Goal: Task Accomplishment & Management: Complete application form

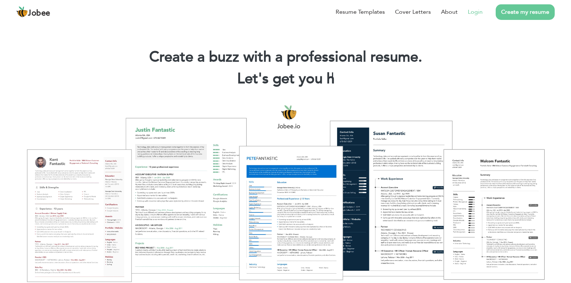
click at [480, 13] on link "Login" at bounding box center [475, 12] width 15 height 9
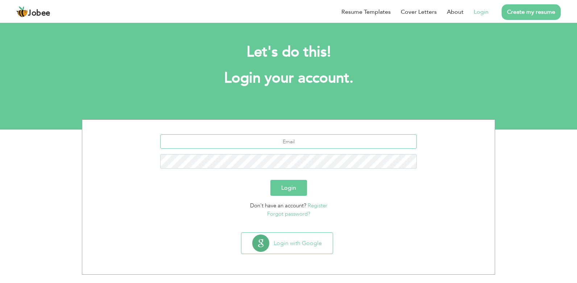
click at [261, 143] on input "text" at bounding box center [288, 141] width 257 height 14
type input "farazonlines@gmailcom"
click at [283, 190] on button "Login" at bounding box center [288, 188] width 37 height 16
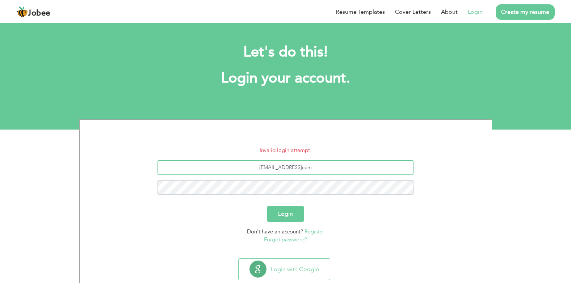
click at [292, 167] on input "farazonlines@gmailcom" at bounding box center [285, 167] width 257 height 14
type input "farazonlines@hotmailcom"
click at [275, 213] on button "Login" at bounding box center [285, 214] width 37 height 16
type input "[EMAIL_ADDRESS]com"
click at [267, 206] on button "Login" at bounding box center [285, 214] width 37 height 16
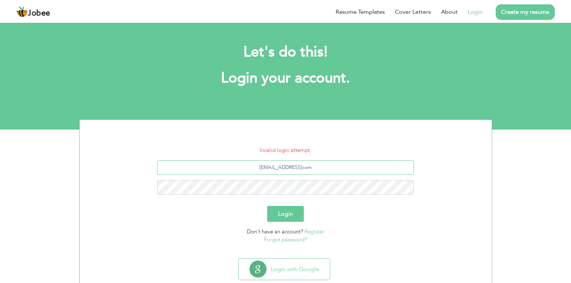
type input "farazonlines@hotmailcom"
click at [267, 206] on button "Login" at bounding box center [285, 214] width 37 height 16
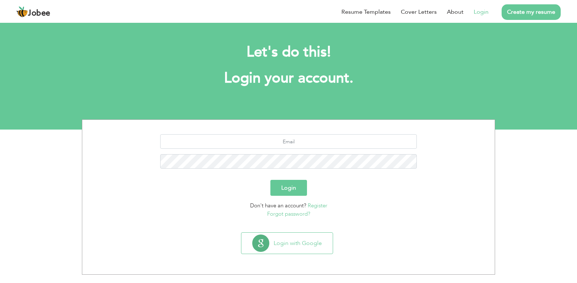
click at [312, 132] on section "Login Don't have an account? Register Forgot password?" at bounding box center [288, 175] width 401 height 110
click at [298, 170] on div at bounding box center [288, 154] width 401 height 40
click at [270, 180] on button "Login" at bounding box center [288, 188] width 37 height 16
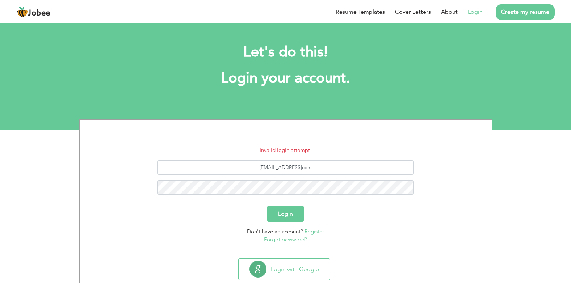
click at [286, 213] on button "Login" at bounding box center [285, 214] width 37 height 16
click at [285, 214] on button "Login" at bounding box center [285, 214] width 37 height 16
click at [292, 168] on input "[EMAIL_ADDRESS]com" at bounding box center [285, 167] width 257 height 14
type input "[EMAIL_ADDRESS]com"
click at [291, 212] on button "Login" at bounding box center [285, 214] width 37 height 16
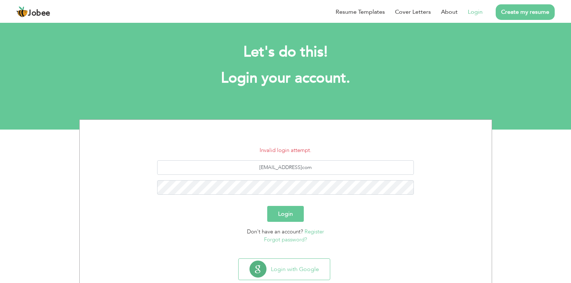
click at [291, 217] on button "Login" at bounding box center [285, 214] width 37 height 16
click at [304, 169] on input "farazonlines@hotmailcom" at bounding box center [285, 167] width 257 height 14
type input "[EMAIL_ADDRESS][DOMAIN_NAME]"
click at [293, 213] on button "Login" at bounding box center [285, 214] width 37 height 16
click at [287, 213] on button "Login" at bounding box center [285, 214] width 37 height 16
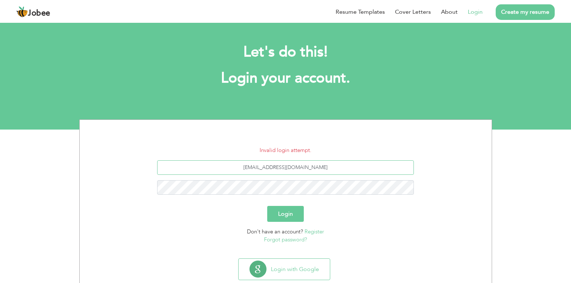
click at [289, 168] on input "farazonlines@hotmail.com" at bounding box center [285, 167] width 257 height 14
click at [293, 167] on input "farazonlines@hotmail.com" at bounding box center [285, 167] width 257 height 14
type input "farazonlines@gmail.com"
click at [293, 211] on button "Login" at bounding box center [285, 214] width 37 height 16
click at [292, 210] on button "Login" at bounding box center [285, 214] width 37 height 16
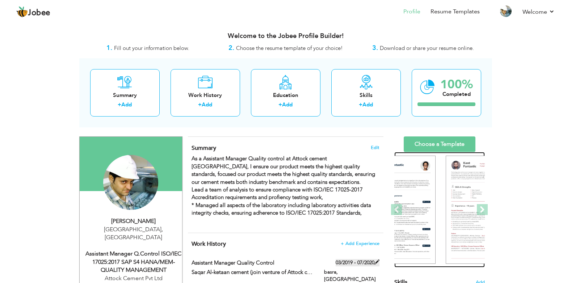
drag, startPoint x: 404, startPoint y: 236, endPoint x: 367, endPoint y: 260, distance: 44.8
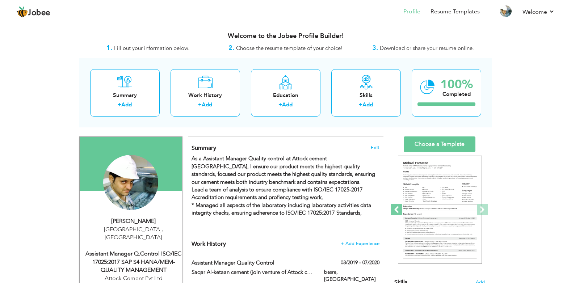
click at [399, 211] on span at bounding box center [396, 209] width 11 height 11
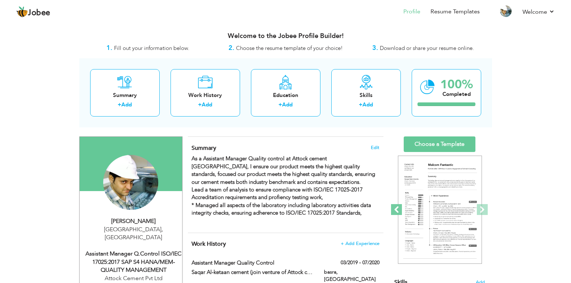
click at [399, 211] on span at bounding box center [396, 209] width 11 height 11
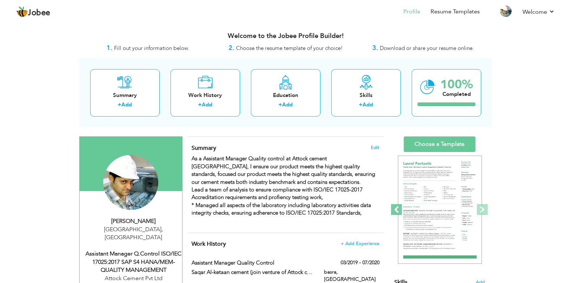
click at [399, 211] on span at bounding box center [396, 209] width 11 height 11
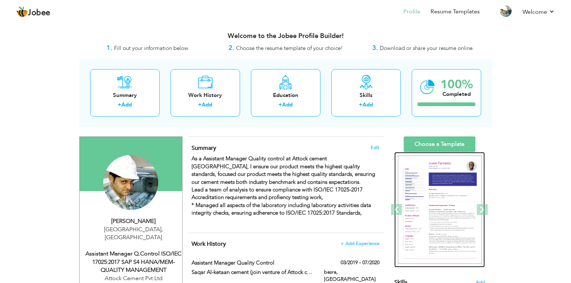
click at [427, 204] on img at bounding box center [440, 210] width 84 height 109
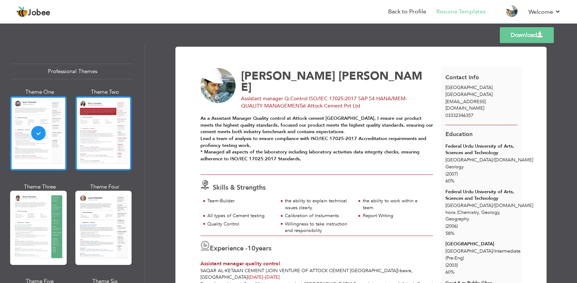
click at [101, 120] on div at bounding box center [103, 133] width 57 height 74
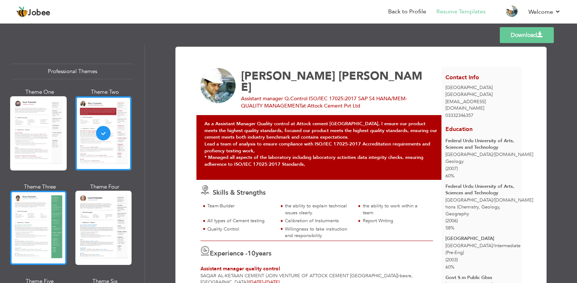
click at [52, 225] on div at bounding box center [38, 228] width 57 height 74
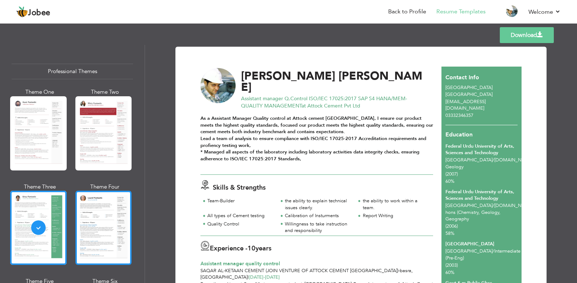
click at [117, 223] on div at bounding box center [103, 228] width 57 height 74
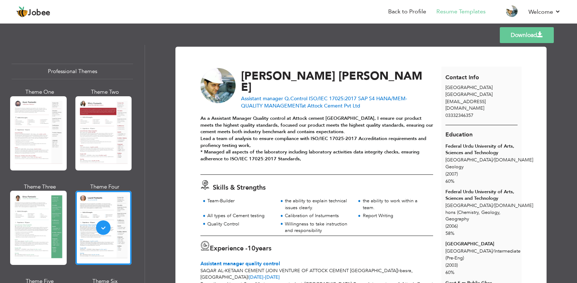
scroll to position [14, 0]
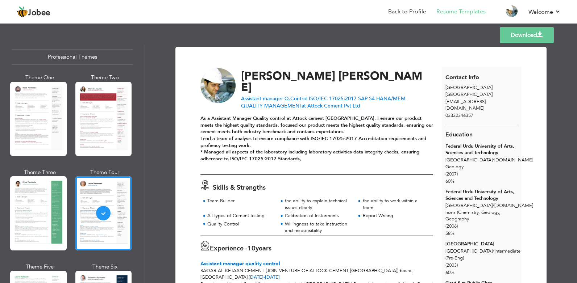
click at [292, 144] on strong "As a Assistant Manager Quality control at Attock cement Pakistan, I ensure our …" at bounding box center [316, 138] width 233 height 47
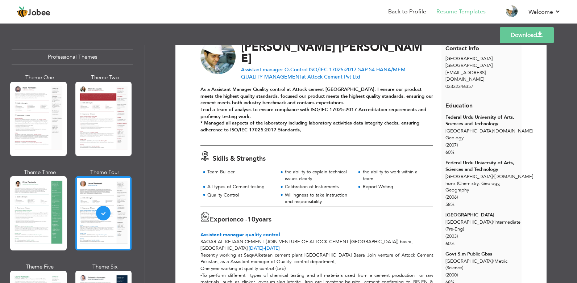
scroll to position [43, 0]
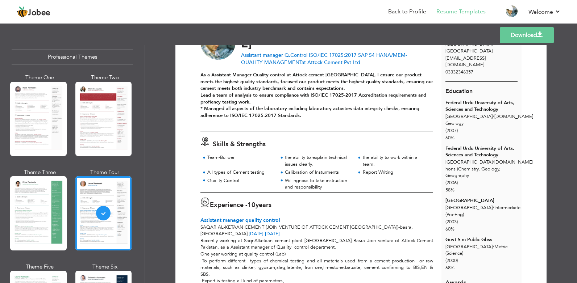
click at [138, 168] on div "Professional Themes Theme One Theme Two Theme Three Theme Six" at bounding box center [72, 164] width 145 height 238
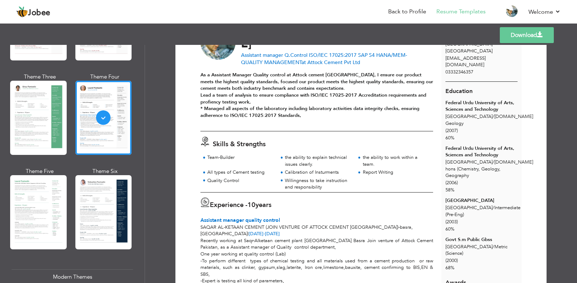
scroll to position [116, 0]
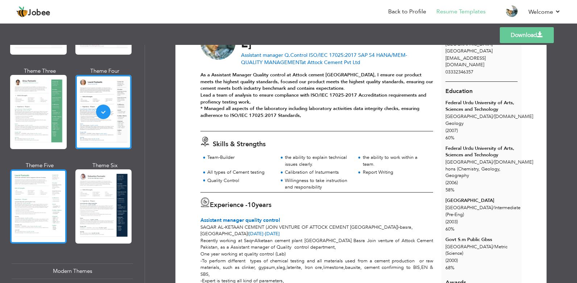
click at [43, 191] on div at bounding box center [38, 207] width 57 height 74
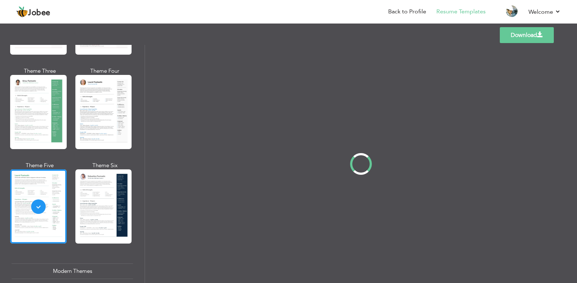
scroll to position [0, 0]
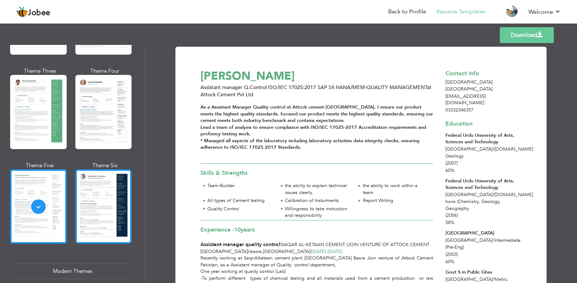
click at [103, 183] on div at bounding box center [103, 207] width 57 height 74
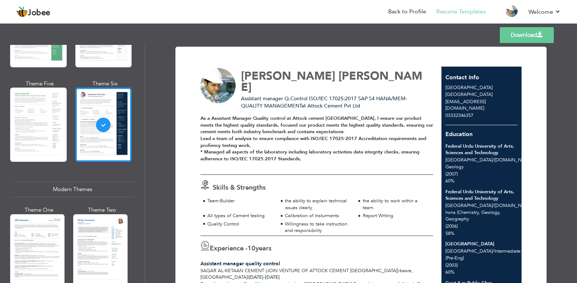
scroll to position [232, 0]
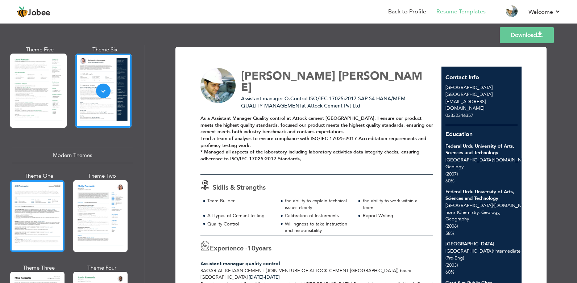
click at [33, 195] on div at bounding box center [37, 216] width 54 height 72
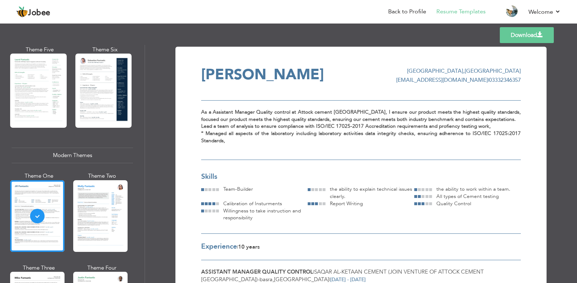
click at [33, 195] on div at bounding box center [37, 216] width 54 height 72
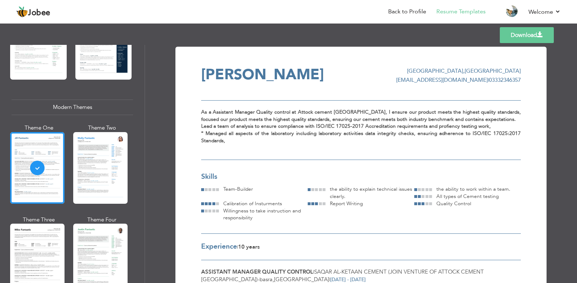
scroll to position [290, 0]
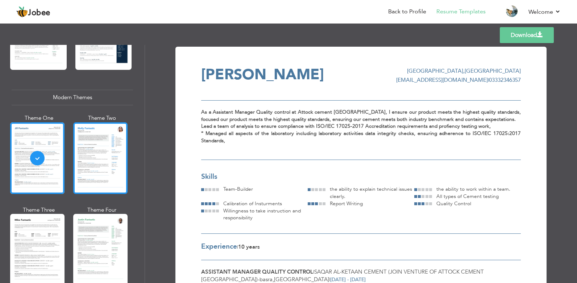
click at [111, 158] on div at bounding box center [100, 158] width 54 height 72
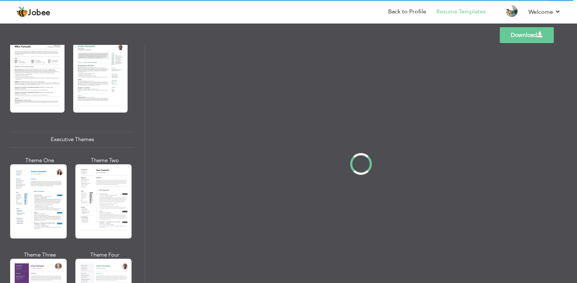
scroll to position [464, 0]
click at [43, 193] on div "Professional Themes Theme One Theme Two Theme Three Theme Four" at bounding box center [288, 164] width 577 height 238
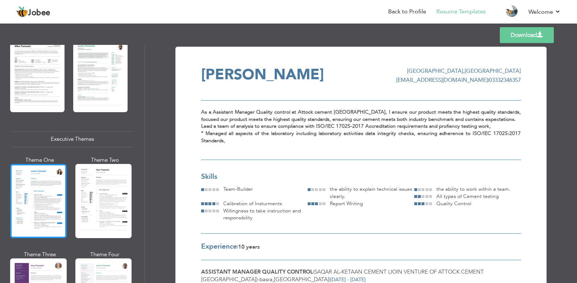
click at [26, 182] on div at bounding box center [38, 201] width 57 height 74
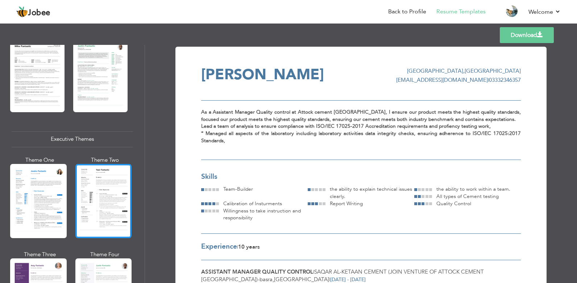
click at [117, 186] on div at bounding box center [103, 201] width 57 height 74
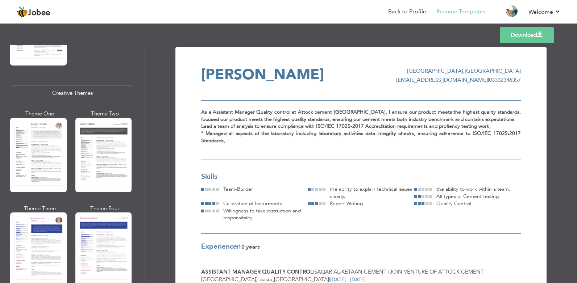
scroll to position [826, 0]
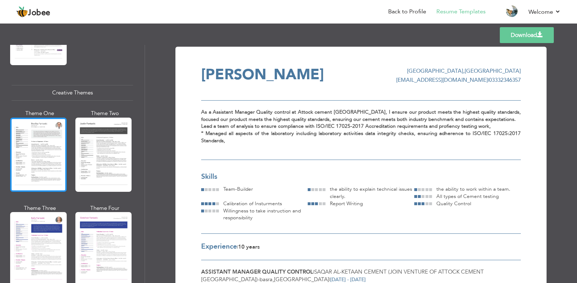
click at [38, 124] on div at bounding box center [38, 155] width 57 height 74
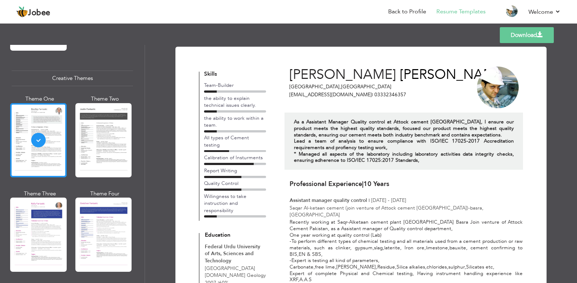
scroll to position [855, 0]
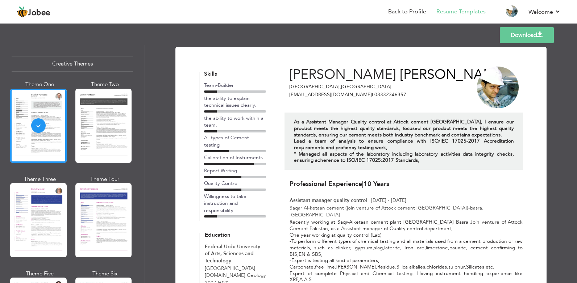
click at [465, 186] on h3 "Professional Experience | 10 Years" at bounding box center [405, 184] width 233 height 7
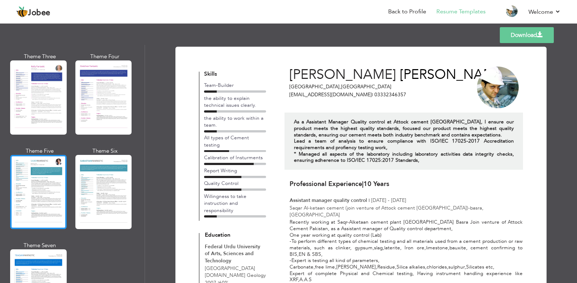
scroll to position [963, 0]
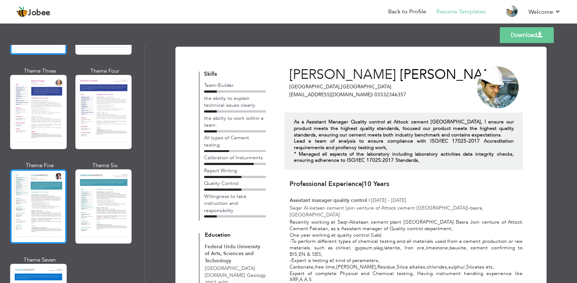
click at [35, 170] on div at bounding box center [38, 207] width 57 height 74
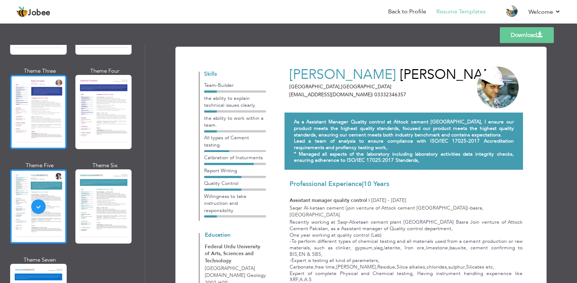
click at [33, 107] on div at bounding box center [38, 112] width 57 height 74
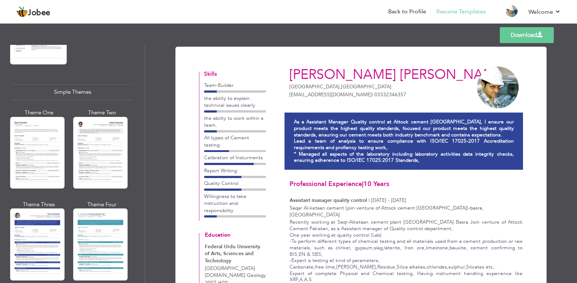
scroll to position [1239, 0]
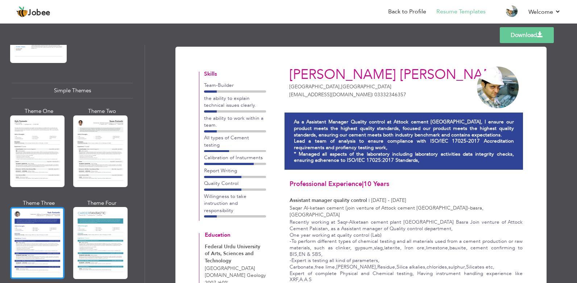
click at [31, 222] on div at bounding box center [37, 243] width 54 height 72
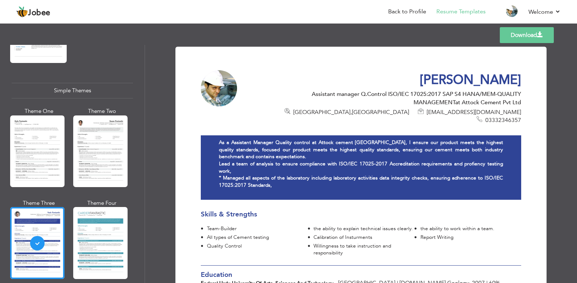
click at [308, 225] on span at bounding box center [310, 228] width 5 height 7
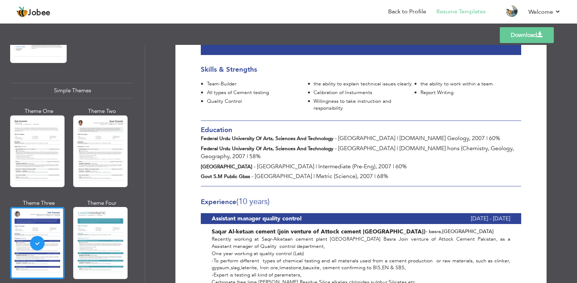
scroll to position [159, 0]
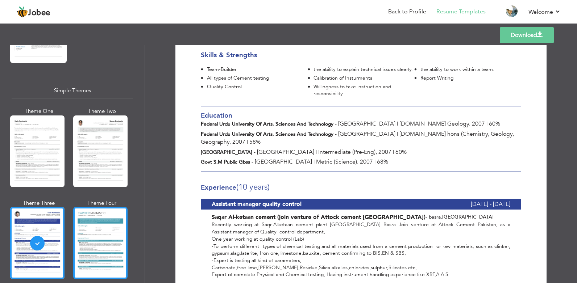
click at [109, 226] on div at bounding box center [100, 243] width 54 height 72
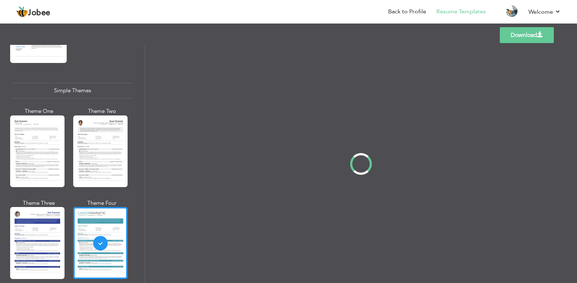
scroll to position [0, 0]
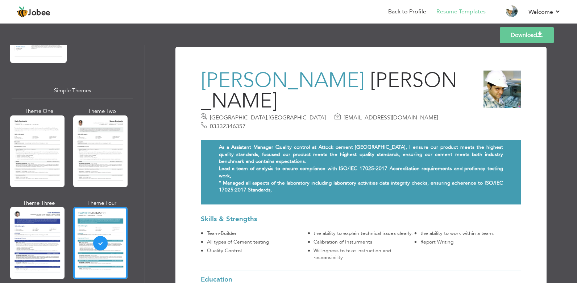
click at [278, 216] on h3 "Skills & Strengths" at bounding box center [361, 220] width 320 height 8
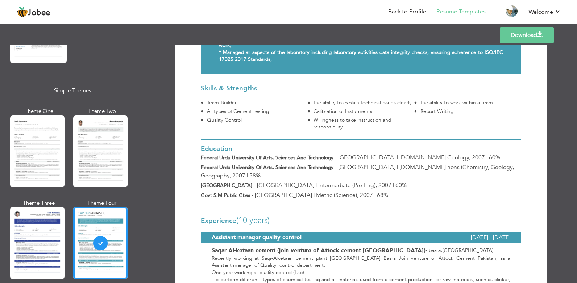
scroll to position [159, 0]
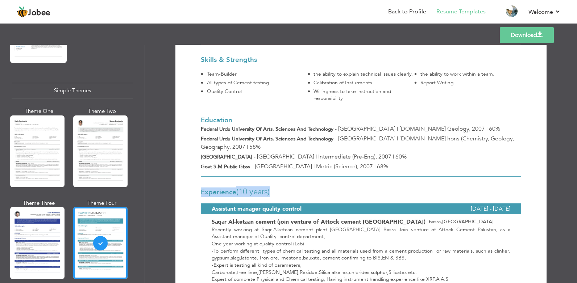
drag, startPoint x: 285, startPoint y: 181, endPoint x: 284, endPoint y: 184, distance: 3.8
click at [284, 184] on div "Experience (10 Years) Assistant manager quality control March 2019 - July 2020 …" at bounding box center [361, 202] width 320 height 50
click at [110, 137] on div at bounding box center [100, 152] width 54 height 72
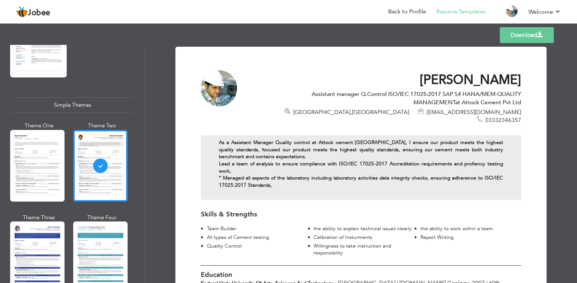
scroll to position [1239, 0]
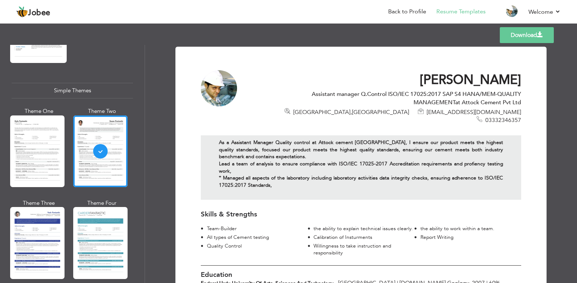
click at [502, 212] on div "Skills & Strengths Team-Builder the ability to explain technical issues clearly…" at bounding box center [360, 232] width 331 height 51
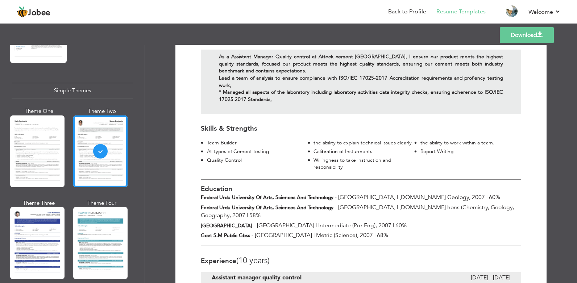
scroll to position [87, 0]
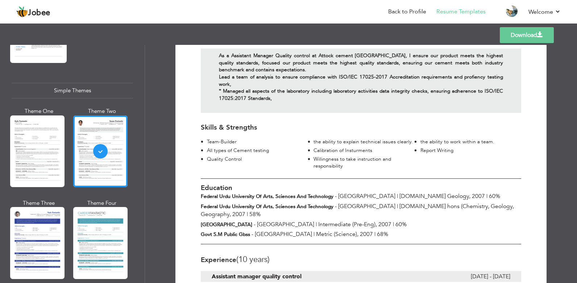
click at [140, 96] on div "Professional Themes Theme One Theme Two Theme Three Theme Six" at bounding box center [72, 164] width 145 height 238
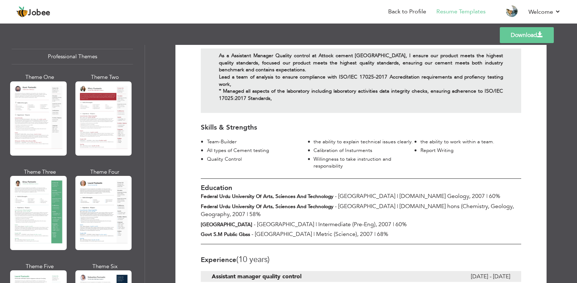
scroll to position [0, 0]
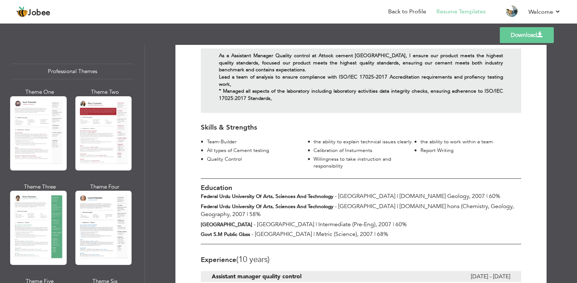
click at [38, 126] on div at bounding box center [38, 133] width 57 height 74
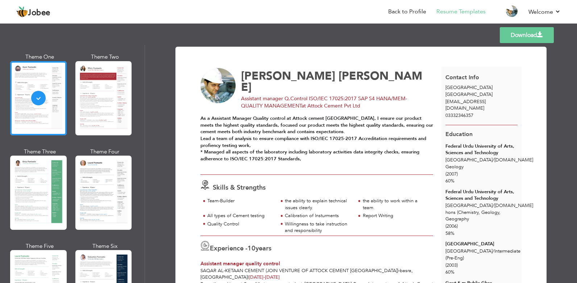
scroll to position [43, 0]
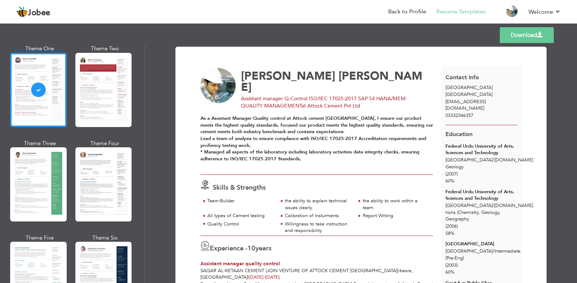
click at [314, 163] on div "As a Assistant Manager Quality control at Attock cement Pakistan, I ensure our …" at bounding box center [316, 145] width 233 height 60
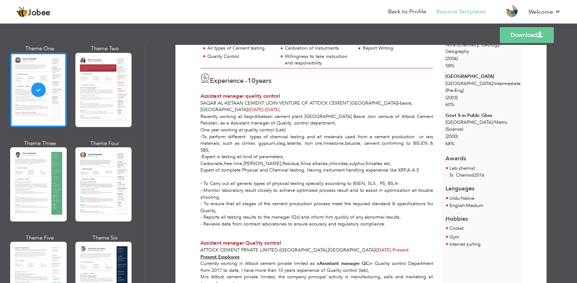
scroll to position [188, 0]
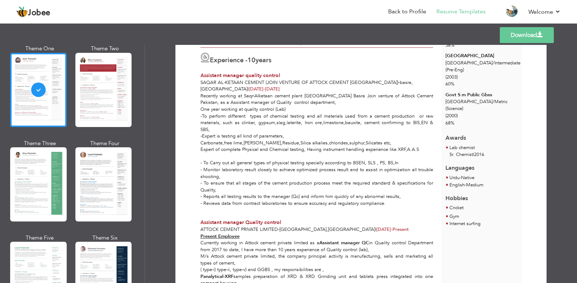
click at [200, 72] on span "Assistant manager quality control" at bounding box center [240, 75] width 80 height 7
drag, startPoint x: 388, startPoint y: 133, endPoint x: 347, endPoint y: 127, distance: 40.6
click at [347, 127] on div "Recently working at Saqr-Alketaan cement plant Iraq Basra Join venture of Attoc…" at bounding box center [316, 153] width 241 height 121
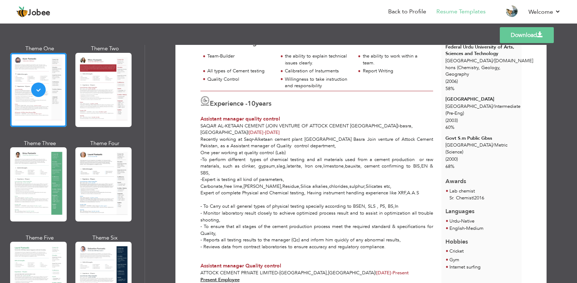
scroll to position [159, 0]
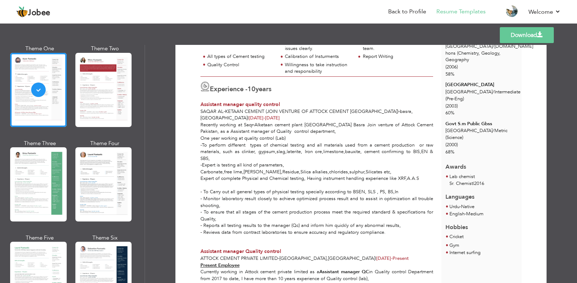
click at [204, 101] on span "Assistant manager quality control" at bounding box center [240, 104] width 80 height 7
drag, startPoint x: 204, startPoint y: 99, endPoint x: 217, endPoint y: 51, distance: 49.5
click at [217, 53] on div "All types of Cement testing" at bounding box center [240, 56] width 66 height 7
click at [210, 85] on span "Experience -" at bounding box center [229, 89] width 38 height 9
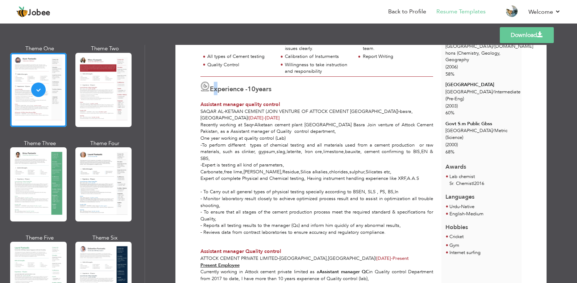
click at [210, 85] on span "Experience -" at bounding box center [229, 89] width 38 height 9
drag, startPoint x: 209, startPoint y: 83, endPoint x: 205, endPoint y: 125, distance: 42.3
click at [205, 125] on div "Recently working at Saqr-Alketaan cement plant Iraq Basra Join venture of Attoc…" at bounding box center [316, 182] width 241 height 121
click at [356, 156] on div "Recently working at Saqr-Alketaan cement plant Iraq Basra Join venture of Attoc…" at bounding box center [316, 182] width 241 height 121
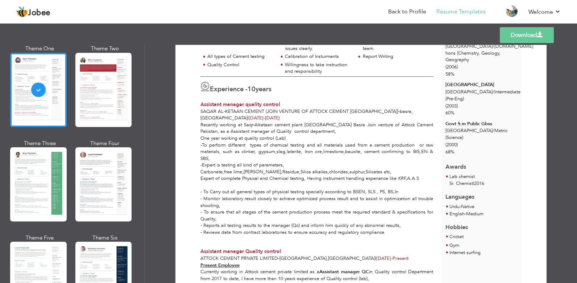
click at [270, 142] on div "Recently working at Saqr-Alketaan cement plant Iraq Basra Join venture of Attoc…" at bounding box center [316, 182] width 241 height 121
click at [199, 97] on div "Experience - 10 years Assistant manager quality control Saqar Al-ketaan cement …" at bounding box center [316, 98] width 241 height 45
drag, startPoint x: 199, startPoint y: 97, endPoint x: 297, endPoint y: 74, distance: 100.8
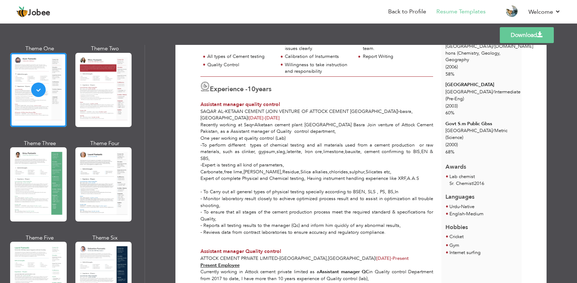
click at [297, 76] on div "Experience - 10 years Assistant manager quality control Saqar Al-ketaan cement …" at bounding box center [316, 98] width 241 height 45
click at [215, 85] on span "Experience -" at bounding box center [229, 89] width 38 height 9
drag, startPoint x: 215, startPoint y: 79, endPoint x: 209, endPoint y: 79, distance: 6.2
click at [210, 85] on span "Experience -" at bounding box center [229, 89] width 38 height 9
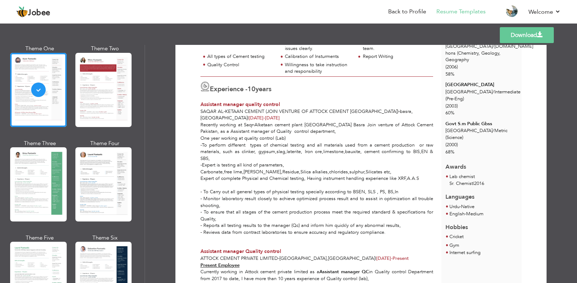
click at [284, 87] on div "Experience - 10 years" at bounding box center [316, 88] width 233 height 13
click at [283, 82] on div "Experience - 10 years" at bounding box center [316, 88] width 233 height 13
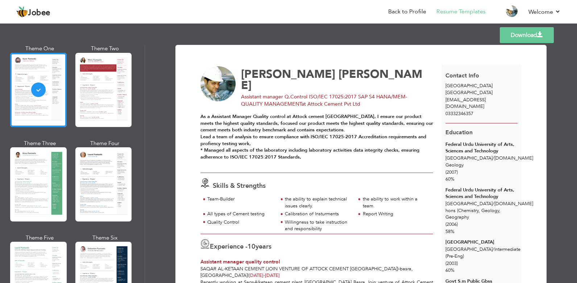
scroll to position [0, 0]
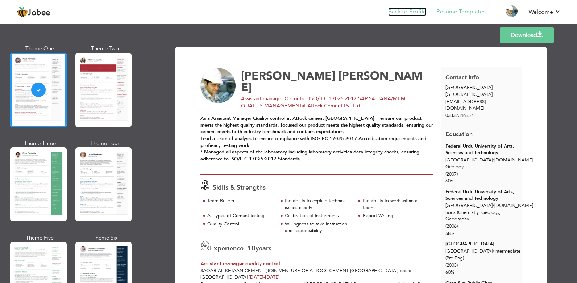
click at [415, 12] on link "Back to Profile" at bounding box center [407, 12] width 38 height 8
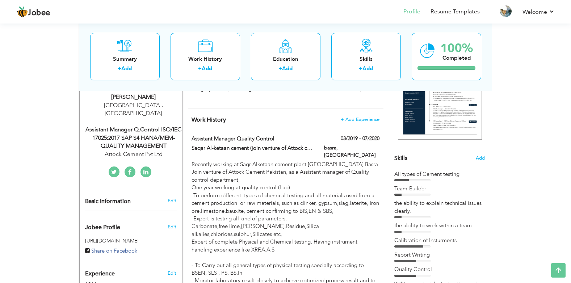
scroll to position [130, 0]
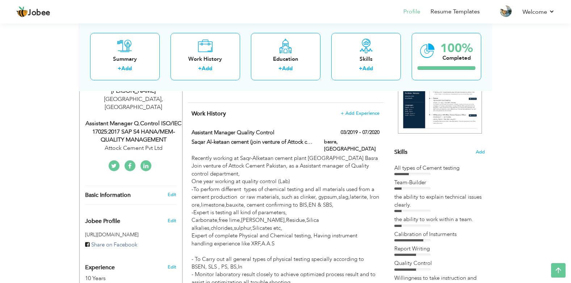
click at [308, 130] on label "Assistant manager quality control" at bounding box center [253, 133] width 122 height 8
type input "Assistant manager quality control"
type input "Saqar Al-ketaan cement (join venture of Attock cement pakistan)"
type input "03/2019"
type input "07/2020"
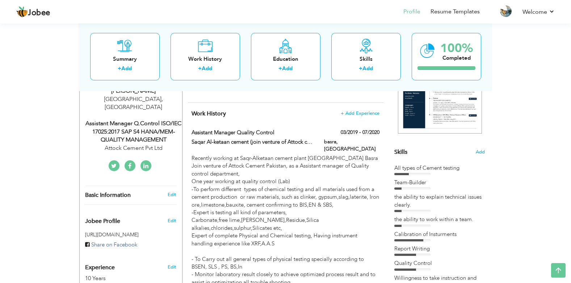
type input "Iraq"
type input "basra"
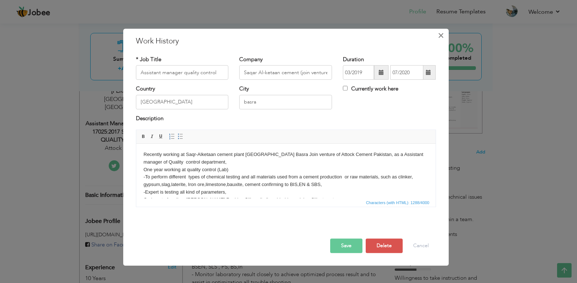
click at [440, 35] on span "×" at bounding box center [441, 35] width 6 height 13
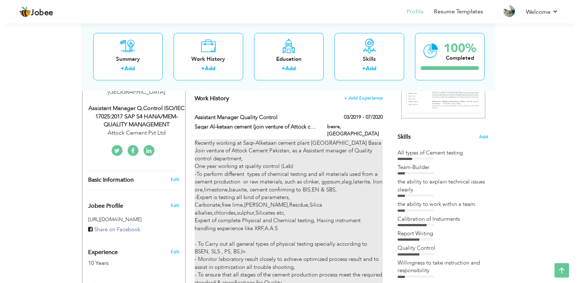
scroll to position [145, 0]
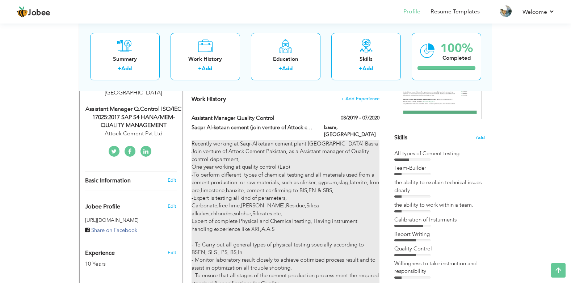
drag, startPoint x: 192, startPoint y: 114, endPoint x: 214, endPoint y: 181, distance: 70.0
click at [214, 181] on div "Assistant manager quality control 03/2019 - 07/2020 Assistant manager quality c…" at bounding box center [286, 224] width 188 height 220
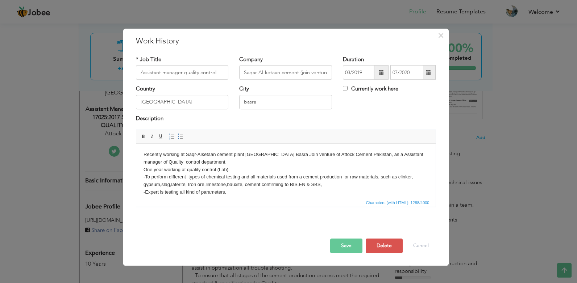
click at [140, 154] on html "Recently working at Saqr-Alketaan cement plant Iraq Basra Join venture of Attoc…" at bounding box center [285, 208] width 299 height 128
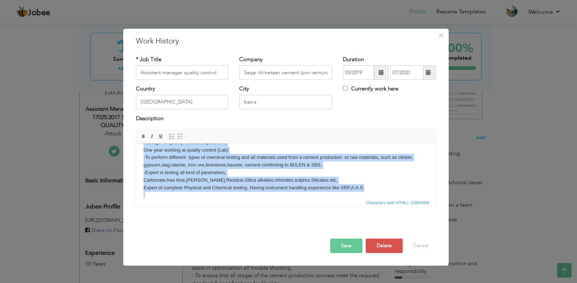
scroll to position [65, 0]
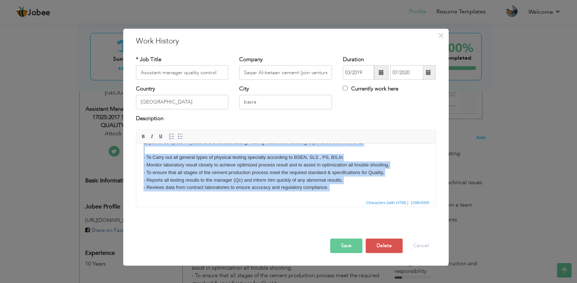
copy body "Recently working at Saqr-Alketaan cement plant Iraq Basra Join venture of Attoc…"
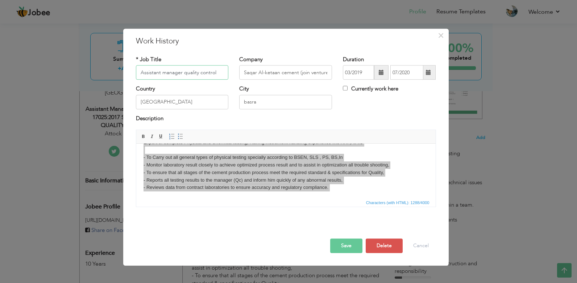
drag, startPoint x: 141, startPoint y: 73, endPoint x: 224, endPoint y: 60, distance: 84.0
click at [224, 60] on div "* Job Title Assistant manager quality control" at bounding box center [182, 68] width 93 height 24
drag, startPoint x: 243, startPoint y: 72, endPoint x: 330, endPoint y: 68, distance: 87.0
click at [330, 68] on input "Saqar Al-ketaan cement (join venture of Attock cement pakistan)" at bounding box center [285, 73] width 93 height 14
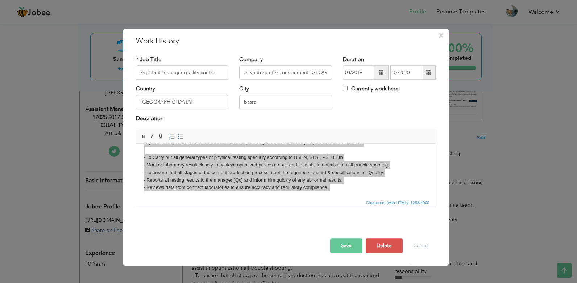
scroll to position [0, 0]
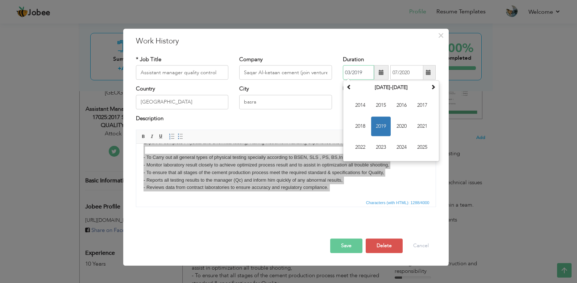
drag, startPoint x: 344, startPoint y: 70, endPoint x: 416, endPoint y: 72, distance: 72.1
click at [416, 72] on div "03/2019 March 2019 Su Mo Tu We Th Fr Sa 24 25 26 27 28 1 2 3 4 5 6 7 8 9 10 11 …" at bounding box center [389, 73] width 93 height 14
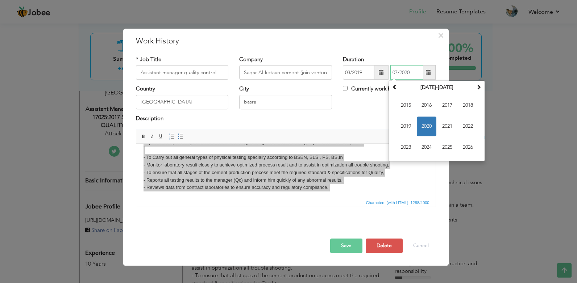
drag, startPoint x: 392, startPoint y: 71, endPoint x: 413, endPoint y: 69, distance: 21.1
click at [413, 69] on input "07/2020" at bounding box center [406, 73] width 33 height 14
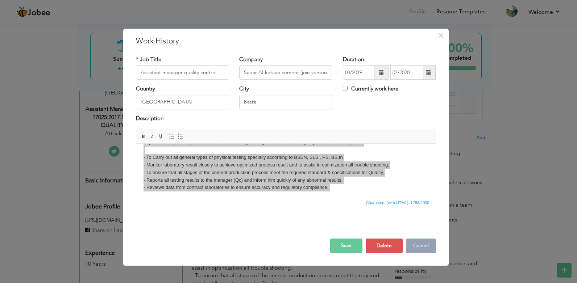
click at [416, 245] on button "Cancel" at bounding box center [421, 246] width 30 height 14
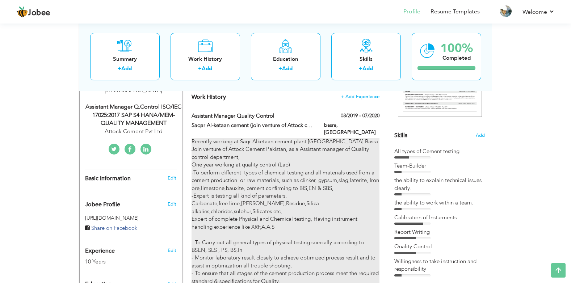
scroll to position [145, 0]
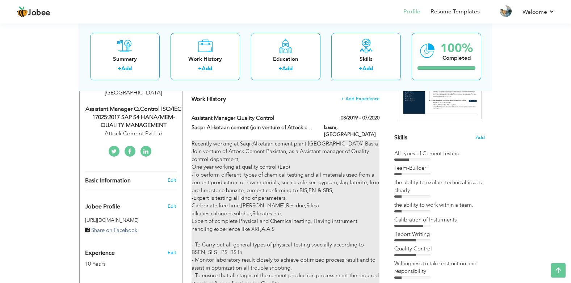
drag, startPoint x: 254, startPoint y: 143, endPoint x: 268, endPoint y: 183, distance: 42.0
click at [268, 183] on div "Recently working at Saqr-Alketaan cement plant Iraq Basra Join venture of Attoc…" at bounding box center [286, 233] width 188 height 186
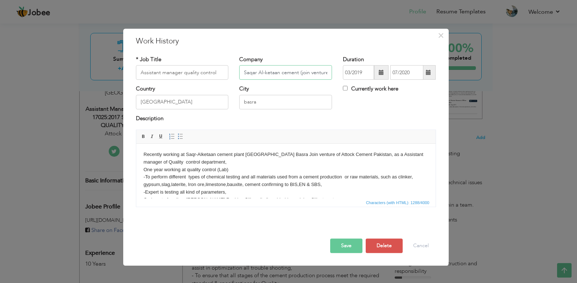
click at [241, 71] on input "Saqar Al-ketaan cement (join venture of Attock cement pakistan)" at bounding box center [285, 73] width 93 height 14
click at [302, 72] on input "Attock cement pakistan)" at bounding box center [285, 73] width 93 height 14
type input "Attock cement Pakistan limited"
click at [351, 89] on label "Currently work here" at bounding box center [370, 89] width 55 height 8
click at [347, 89] on input "Currently work here" at bounding box center [345, 88] width 5 height 5
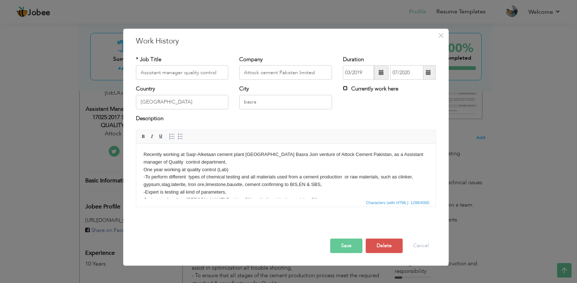
checkbox input "true"
click at [349, 86] on label "Currently work here" at bounding box center [370, 89] width 55 height 8
click at [347, 86] on input "Currently work here" at bounding box center [345, 88] width 5 height 5
checkbox input "false"
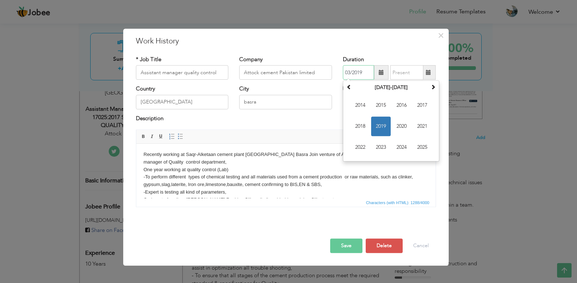
click at [357, 75] on input "03/2019" at bounding box center [358, 73] width 31 height 14
click at [418, 106] on span "2017" at bounding box center [422, 106] width 20 height 20
click at [405, 126] on span "Jul" at bounding box center [402, 127] width 20 height 20
type input "07/2017"
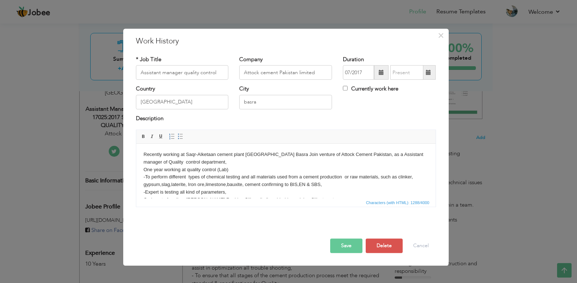
click at [217, 112] on div "Country Iraq" at bounding box center [182, 99] width 104 height 29
click at [217, 107] on input "[GEOGRAPHIC_DATA]" at bounding box center [182, 102] width 93 height 14
type input "I"
click at [146, 101] on input "pakistan" at bounding box center [182, 102] width 93 height 14
type input "[GEOGRAPHIC_DATA]"
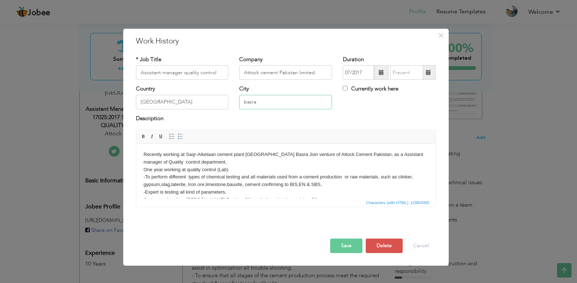
click at [267, 97] on input "basra" at bounding box center [285, 102] width 93 height 14
type input "b"
type input "karachi"
click at [271, 129] on div "Description" at bounding box center [285, 122] width 311 height 15
click at [347, 247] on button "Save" at bounding box center [346, 246] width 32 height 14
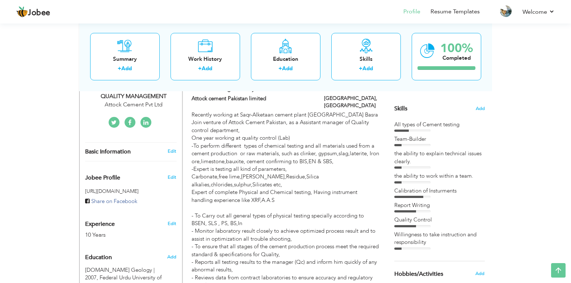
scroll to position [159, 0]
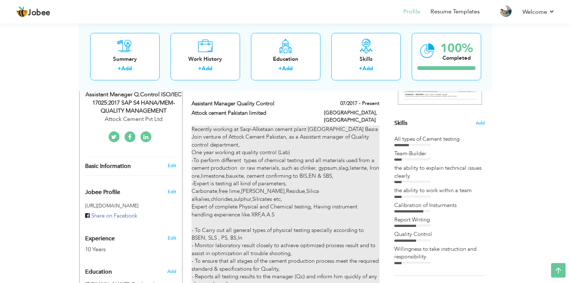
click at [281, 191] on div "Recently working at Saqr-Alketaan cement plant Iraq Basra Join venture of Attoc…" at bounding box center [286, 219] width 188 height 186
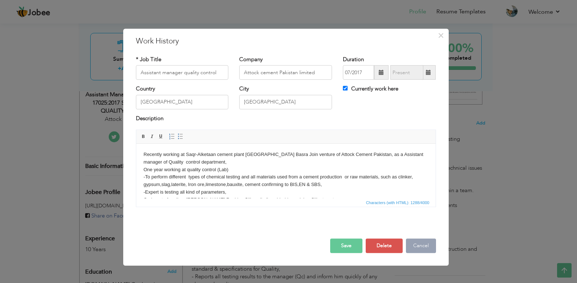
click at [415, 246] on button "Cancel" at bounding box center [421, 246] width 30 height 14
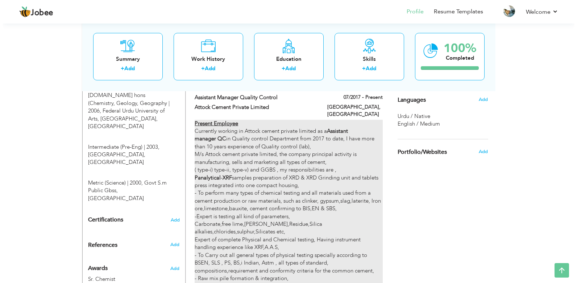
scroll to position [391, 0]
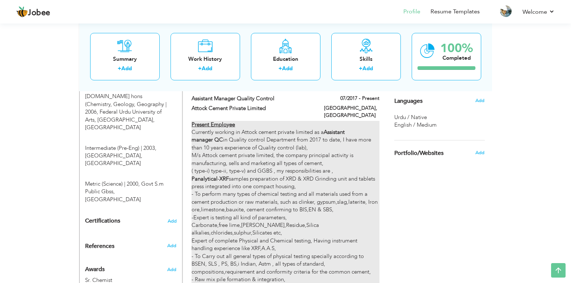
click at [297, 207] on div "Present Employee Currently working in Attock cement private limited as a Assist…" at bounding box center [286, 241] width 188 height 241
type input "Assistant manager Quality control"
type input "Attock Cement Private Limited"
type input "[GEOGRAPHIC_DATA]"
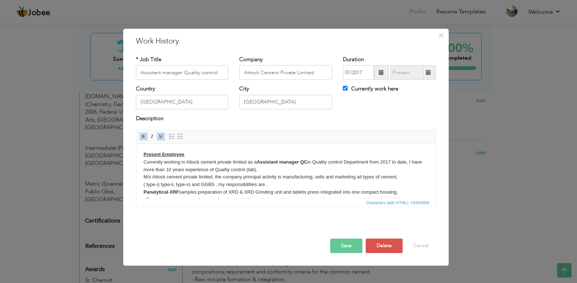
click at [140, 152] on html "Present Employee Currently working in Attock cement private limited as a Assist…" at bounding box center [285, 223] width 299 height 158
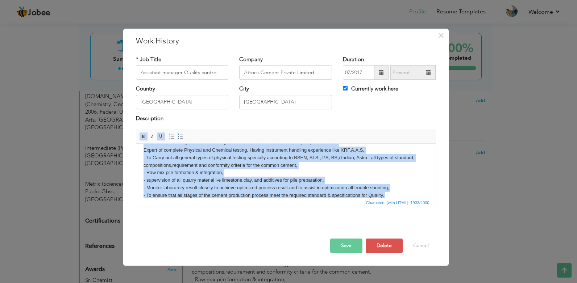
scroll to position [95, 0]
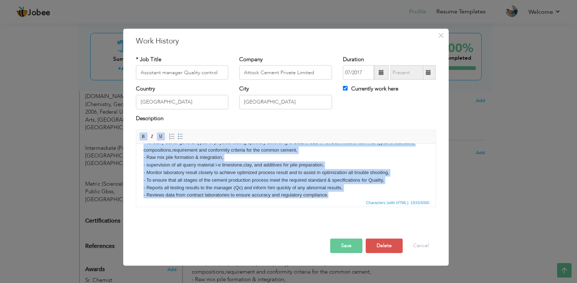
copy body "Present Employee Currently working in Attock cement private limited as a Assist…"
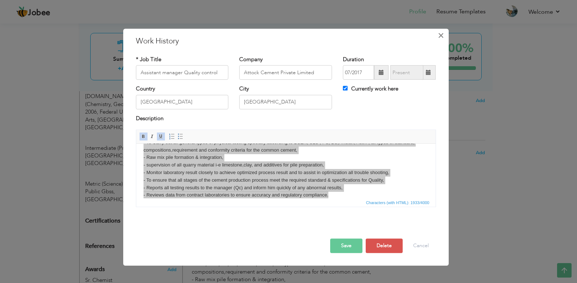
click at [439, 33] on span "×" at bounding box center [441, 35] width 6 height 13
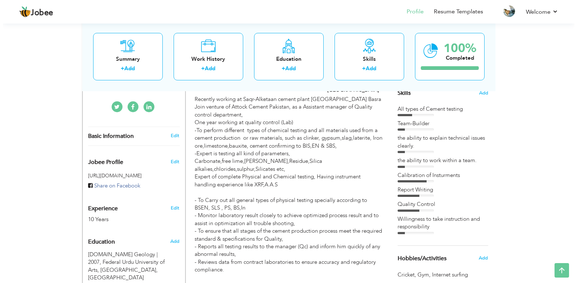
scroll to position [203, 0]
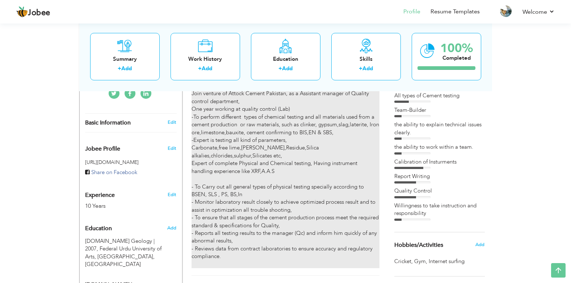
click at [310, 132] on div "Recently working at Saqr-Alketaan cement plant Iraq Basra Join venture of Attoc…" at bounding box center [286, 175] width 188 height 186
type input "Assistant manager quality control"
type input "Attock cement Pakistan limited"
type input "karachi"
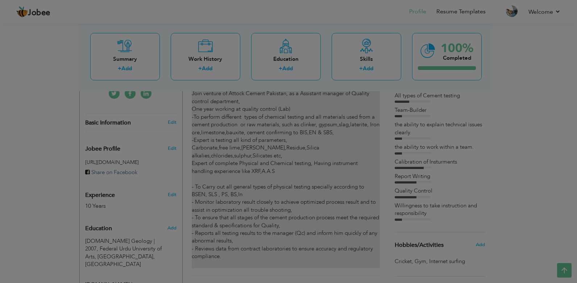
click at [310, 132] on div at bounding box center [288, 141] width 577 height 283
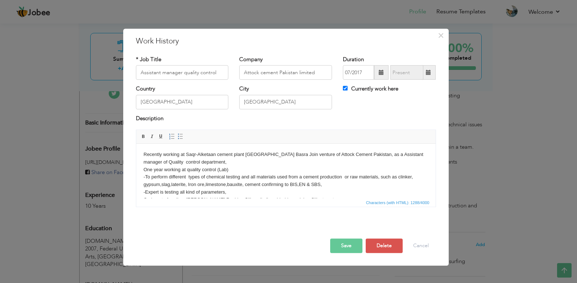
click at [138, 156] on html "Recently working at Saqr-Alketaan cement plant Iraq Basra Join venture of Attoc…" at bounding box center [285, 208] width 299 height 128
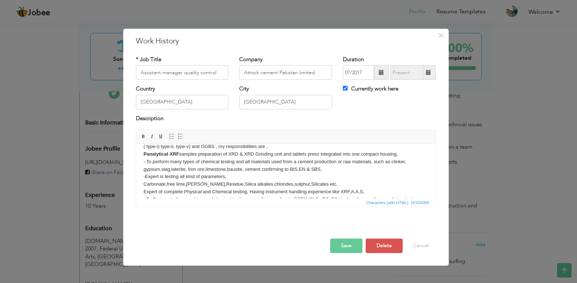
scroll to position [8, 0]
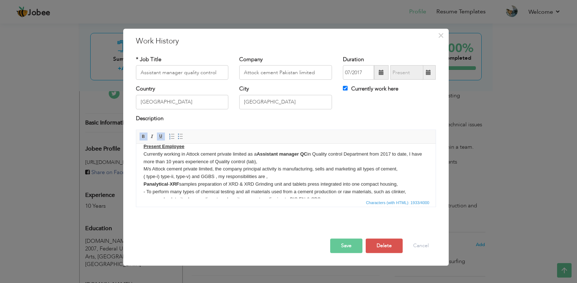
click at [181, 158] on body "Present Employee Currently working in Attock cement private limited as a Assist…" at bounding box center [285, 214] width 285 height 143
click at [344, 244] on button "Save" at bounding box center [346, 246] width 32 height 14
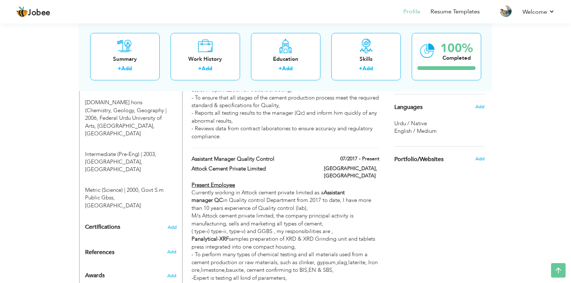
scroll to position [406, 0]
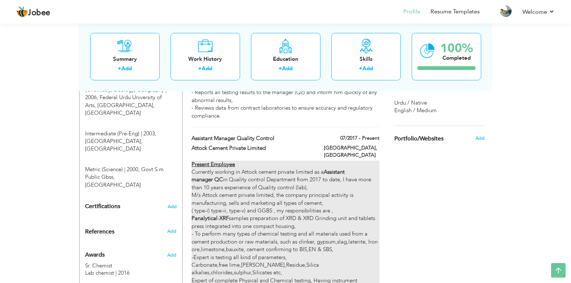
drag, startPoint x: 344, startPoint y: 244, endPoint x: 263, endPoint y: 272, distance: 85.1
click at [263, 272] on div "Present Employee Currently working in Attock cement private limited as a Assist…" at bounding box center [286, 281] width 188 height 241
type input "Assistant manager Quality control"
type input "Attock Cement Private Limited"
type input "[GEOGRAPHIC_DATA]"
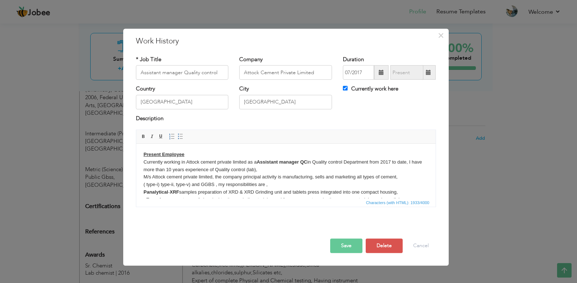
click at [476, 201] on div "× Work History * Job Title Assistant manager Quality control Company Attock Cem…" at bounding box center [288, 141] width 577 height 283
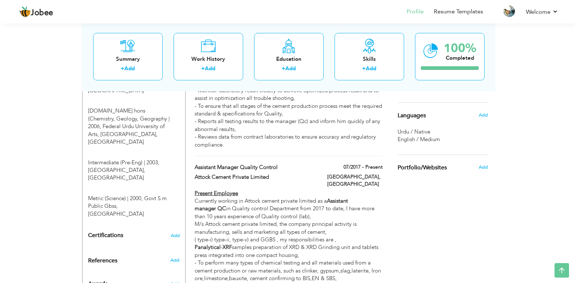
scroll to position [391, 0]
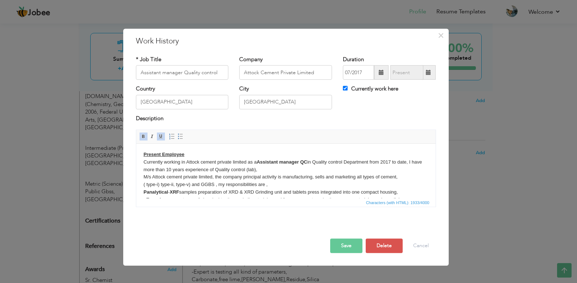
click at [142, 154] on html "Present Employee Currently working in Attock cement private limited as a Assist…" at bounding box center [285, 223] width 299 height 158
click at [208, 157] on body "Previous Employee Currently working in Attock cement private limited as a Assis…" at bounding box center [285, 222] width 285 height 143
click at [144, 164] on body "Previous Employee Currently working in Attock cement private limited as a Assis…" at bounding box center [285, 222] width 285 height 143
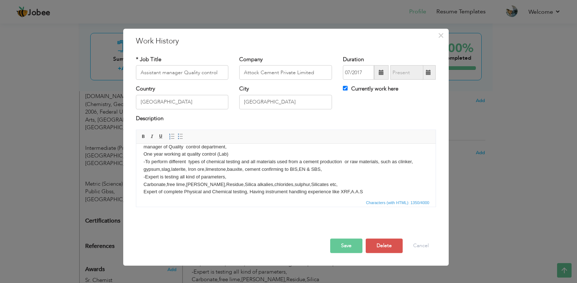
scroll to position [8, 0]
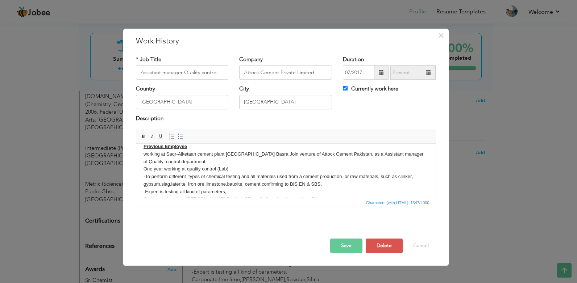
click at [0, 21] on div "× Work History * Job Title Assistant manager Quality control Company Attock Cem…" at bounding box center [288, 141] width 577 height 283
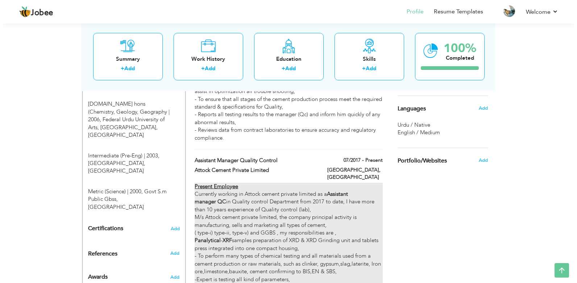
scroll to position [406, 0]
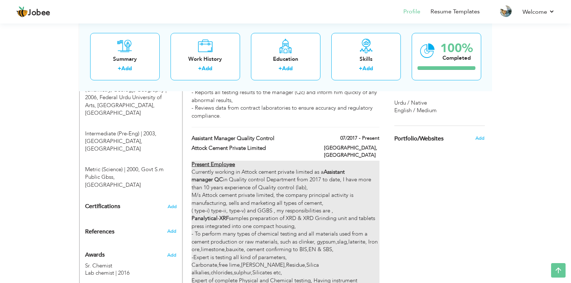
click at [225, 169] on div "Present Employee Currently working in Attock cement private limited as a Assist…" at bounding box center [286, 281] width 188 height 241
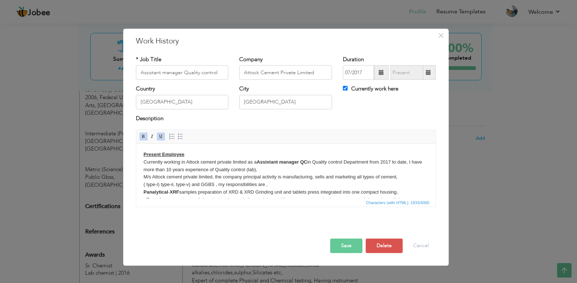
click at [156, 153] on u "Present Employee" at bounding box center [163, 154] width 41 height 5
click at [161, 164] on body "Previous Employee Currently working in Attock cement private limited as a Assis…" at bounding box center [285, 222] width 285 height 143
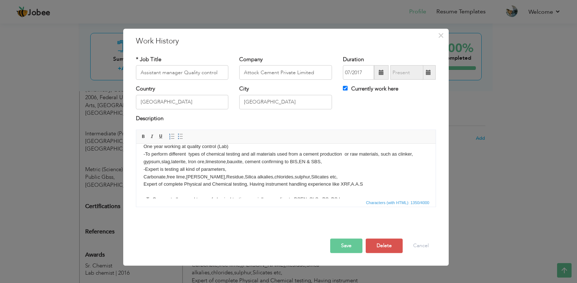
scroll to position [8, 0]
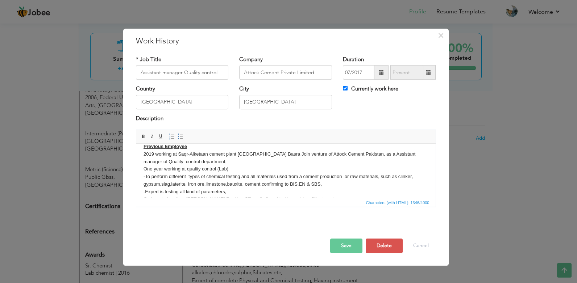
click at [142, 153] on html "Previous Employee 2019 working at Saqr-Alketaan cement plant Iraq Basra Join ve…" at bounding box center [285, 203] width 299 height 135
click at [145, 135] on span at bounding box center [144, 137] width 6 height 6
click at [380, 161] on body "Previous Employee March 2019 working at Saqr-Alketaan cement plant Iraq Basra J…" at bounding box center [285, 203] width 285 height 121
click at [381, 152] on body "Previous Employee March 2019 working at Saqr-Alketaan cement plant Iraq Basra J…" at bounding box center [285, 203] width 285 height 121
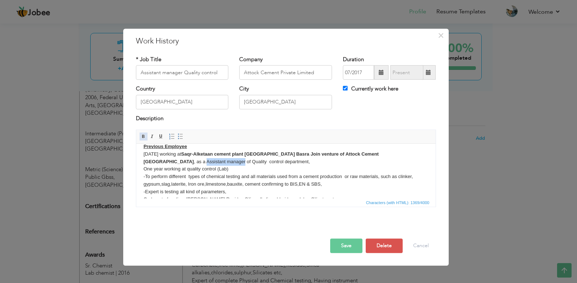
click at [145, 136] on span at bounding box center [144, 137] width 6 height 6
click at [258, 120] on div "Description" at bounding box center [286, 119] width 300 height 9
click at [237, 168] on body "Previous Employee March 2019 working at Saqr-Alketaan cement plant Iraq Basra J…" at bounding box center [285, 203] width 285 height 121
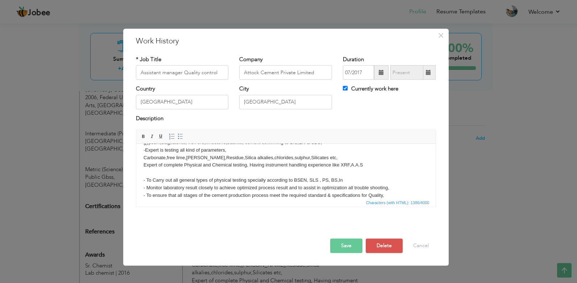
scroll to position [72, 0]
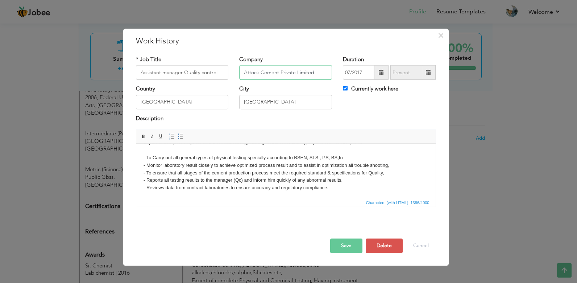
click at [254, 75] on input "Attock Cement Private Limited" at bounding box center [285, 73] width 93 height 14
click at [245, 73] on input "Attock Cement Private Limited" at bounding box center [285, 73] width 93 height 14
type input "d"
paste input "Saqar Al-ketaan cement (join venture of Attock cement pakistan)"
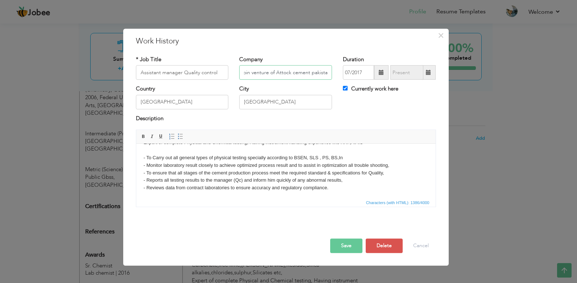
drag, startPoint x: 316, startPoint y: 71, endPoint x: 312, endPoint y: 74, distance: 5.5
click at [312, 74] on input "Saqar Al-ketaan cement (join venture of Attock cement pakistan" at bounding box center [285, 73] width 93 height 14
type input "Saqar Al-ketaan cement (join venture of Attock cement pakistan"
click at [366, 122] on div "Description" at bounding box center [286, 119] width 300 height 9
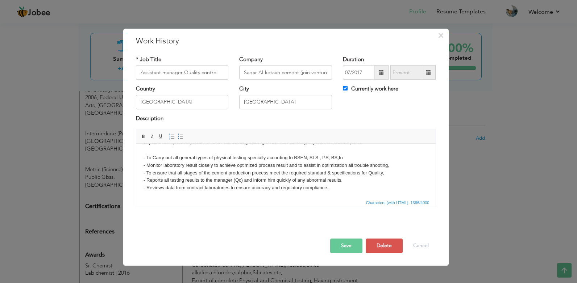
click at [348, 87] on label "Currently work here" at bounding box center [370, 89] width 55 height 8
click at [347, 87] on input "Currently work here" at bounding box center [345, 88] width 5 height 5
checkbox input "false"
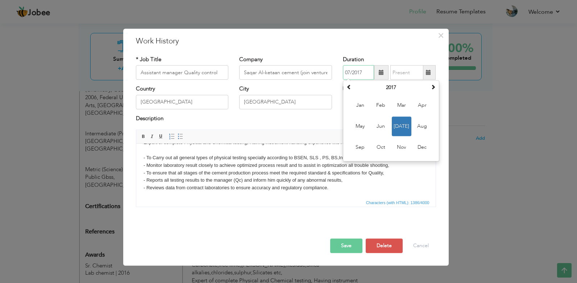
click at [346, 72] on input "07/2017" at bounding box center [358, 73] width 31 height 14
drag, startPoint x: 344, startPoint y: 74, endPoint x: 437, endPoint y: 64, distance: 93.2
click at [438, 63] on div "Duration 07/2017 July 2017 Su Mo Tu We Th Fr Sa 25 26 27 28 29 30 1 2 3 4 5 6 7…" at bounding box center [389, 70] width 104 height 29
paste input "3/2019/07/2020"
click at [434, 89] on span at bounding box center [432, 87] width 5 height 5
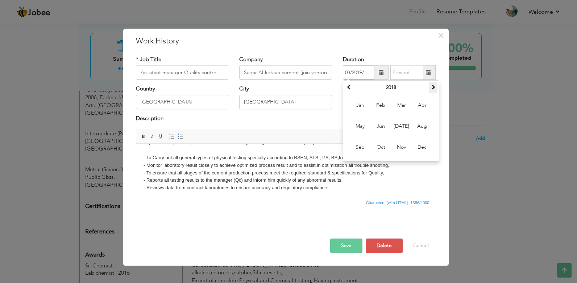
click at [434, 89] on span at bounding box center [432, 87] width 5 height 5
click at [398, 106] on span "Mar" at bounding box center [402, 106] width 20 height 20
type input "03/2019"
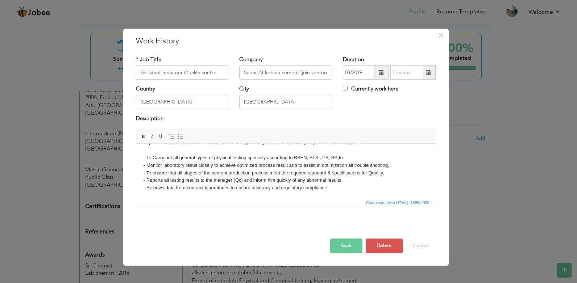
click at [425, 74] on span at bounding box center [428, 73] width 14 height 14
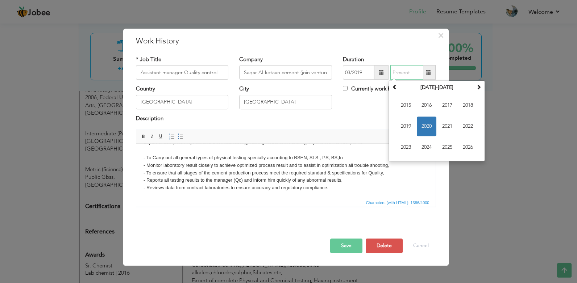
click at [428, 123] on span "2020" at bounding box center [427, 127] width 20 height 20
click at [447, 104] on span "Mar" at bounding box center [447, 106] width 20 height 20
type input "03/2020"
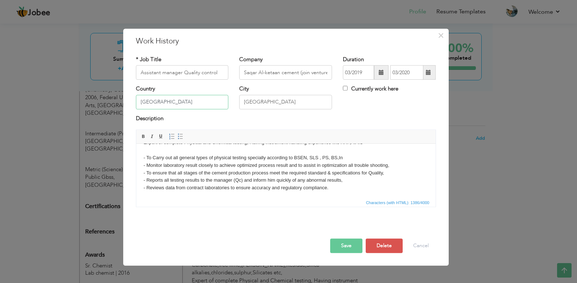
click at [209, 107] on input "[GEOGRAPHIC_DATA]" at bounding box center [182, 102] width 93 height 14
type input "P"
type input "i"
type input "Iraq"
type input "Busrah"
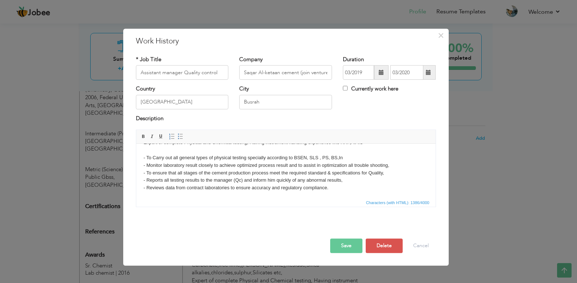
click at [348, 242] on button "Save" at bounding box center [346, 246] width 32 height 14
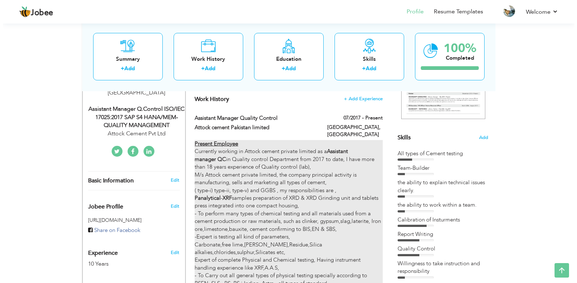
scroll to position [159, 0]
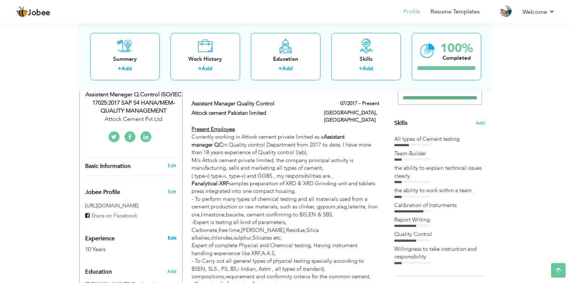
click at [174, 235] on link "Edit" at bounding box center [172, 238] width 9 height 7
type input "Muhammad Faraz"
type input "Ahmed"
type input "03332346357"
select select "number:166"
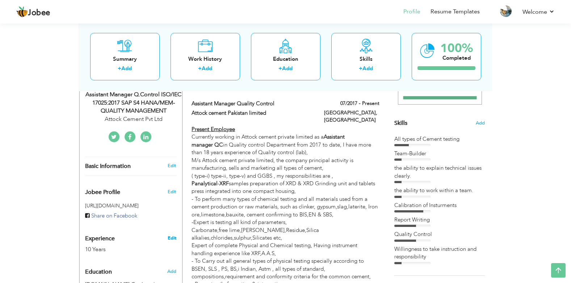
type input "[GEOGRAPHIC_DATA]"
select select "number:12"
type input "Attock Cement Pvt Ltd"
type input "Assistant manager Q.Control ISO/IEC 17025:2017 SAP S4 HANA/MEM-QUALITY MANAGEME…"
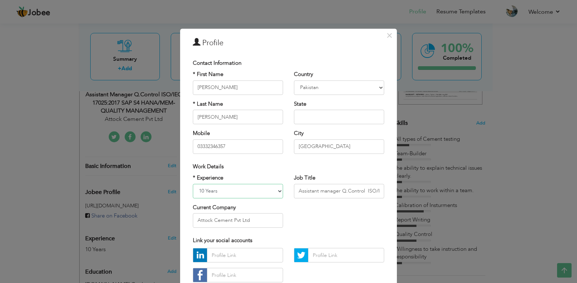
click at [276, 193] on select "Entry Level Less than 1 Year 1 Year 2 Years 3 Years 4 Years 5 Years 6 Years 7 Y…" at bounding box center [238, 191] width 90 height 14
click at [193, 184] on select "Entry Level Less than 1 Year 1 Year 2 Years 3 Years 4 Years 5 Years 6 Years 7 Y…" at bounding box center [238, 191] width 90 height 14
click at [275, 192] on select "Entry Level Less than 1 Year 1 Year 2 Years 3 Years 4 Years 5 Years 6 Years 7 Y…" at bounding box center [238, 191] width 90 height 14
select select "number:20"
click at [193, 184] on select "Entry Level Less than 1 Year 1 Year 2 Years 3 Years 4 Years 5 Years 6 Years 7 Y…" at bounding box center [238, 191] width 90 height 14
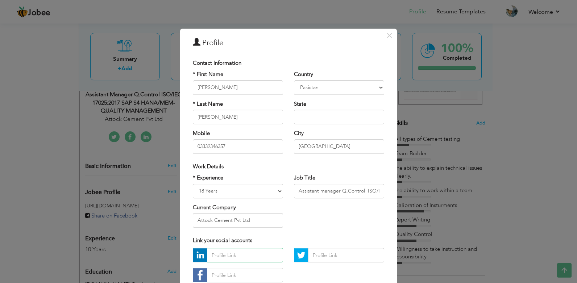
click at [270, 259] on input "text" at bounding box center [245, 256] width 76 height 14
drag, startPoint x: 390, startPoint y: 172, endPoint x: 385, endPoint y: 34, distance: 137.4
click at [385, 34] on div "× Profile Contact Information * First Name Muhammad Faraz * Last Name Ahmed U.K" at bounding box center [288, 180] width 217 height 303
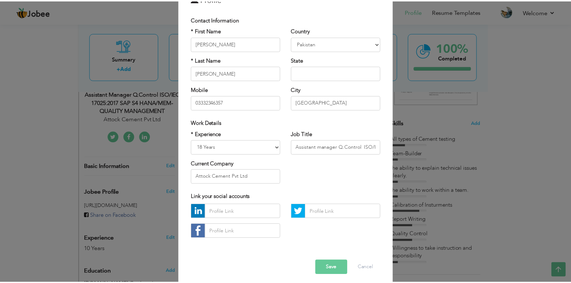
scroll to position [49, 0]
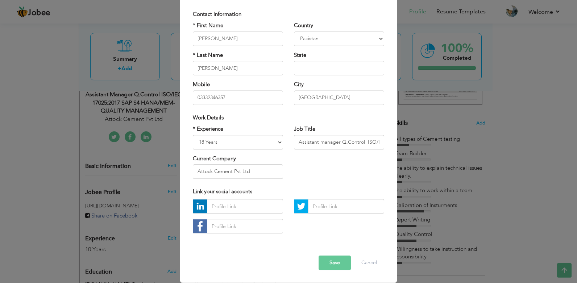
click at [328, 264] on button "Save" at bounding box center [334, 263] width 32 height 14
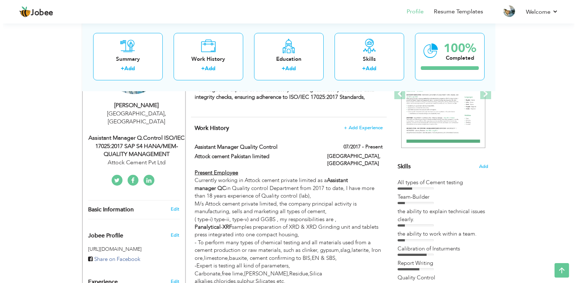
scroll to position [130, 0]
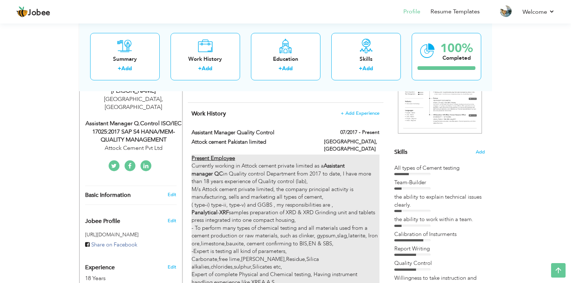
click at [289, 196] on div "Present Employee Currently working in Attock cement private limited as a Assist…" at bounding box center [286, 275] width 188 height 241
type input "Assistant manager quality control"
type input "Attock cement Pakistan limited"
type input "07/2017"
type input "[GEOGRAPHIC_DATA]"
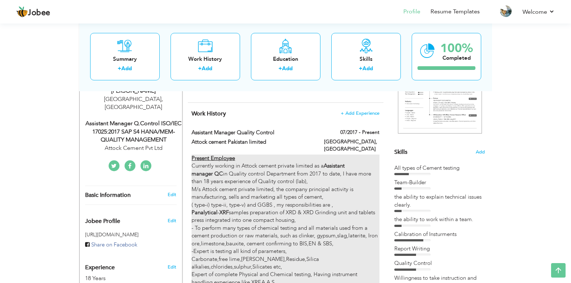
type input "karachi"
checkbox input "true"
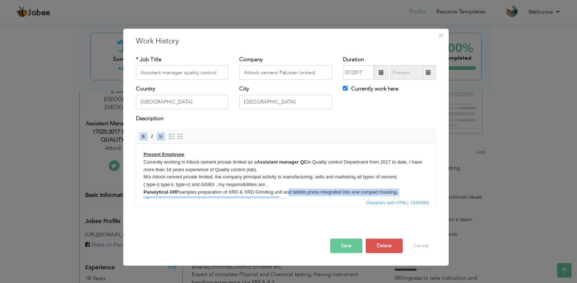
scroll to position [14, 0]
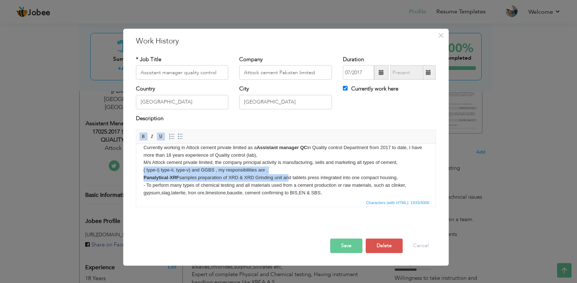
drag, startPoint x: 425, startPoint y: 339, endPoint x: 293, endPoint y: 172, distance: 212.8
click at [293, 172] on body "Present Employee Currently working in Attock cement private limited as a Assist…" at bounding box center [285, 208] width 285 height 143
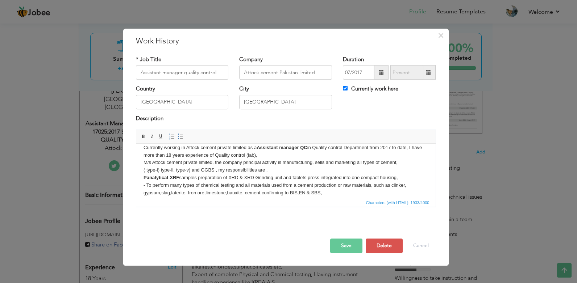
scroll to position [8, 0]
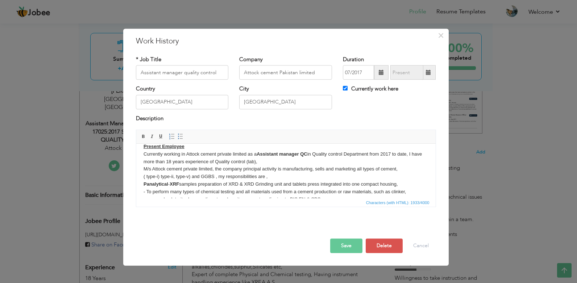
click at [142, 170] on html "Present Employee Currently working in Attock cement private limited as a Assist…" at bounding box center [285, 215] width 299 height 158
click at [284, 162] on body "Present Employee Currently working in Attock cement private limited as a Assist…" at bounding box center [285, 214] width 285 height 143
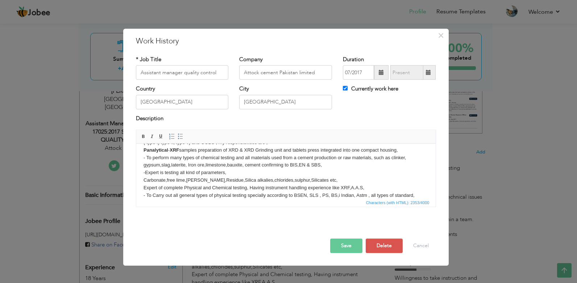
scroll to position [95, 0]
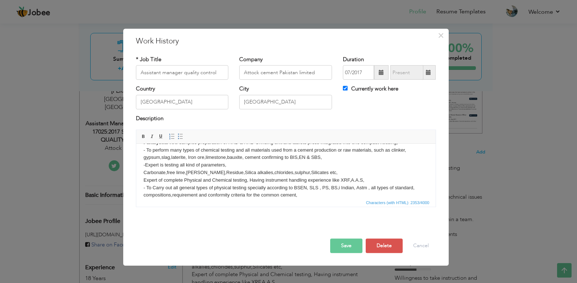
click at [343, 247] on button "Save" at bounding box center [346, 246] width 32 height 14
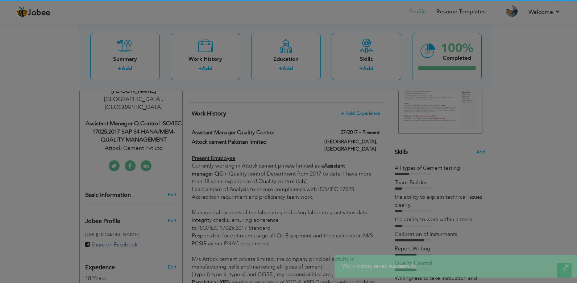
scroll to position [0, 0]
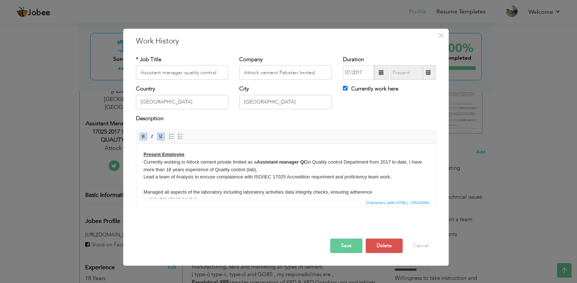
click at [182, 169] on body "Present Employee Currently working in Attock cement private limited as a Assist…" at bounding box center [285, 245] width 285 height 188
click at [337, 241] on button "Save" at bounding box center [346, 246] width 32 height 14
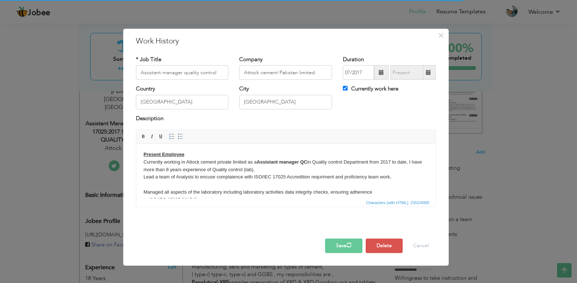
drag, startPoint x: 473, startPoint y: 385, endPoint x: 164, endPoint y: 175, distance: 374.0
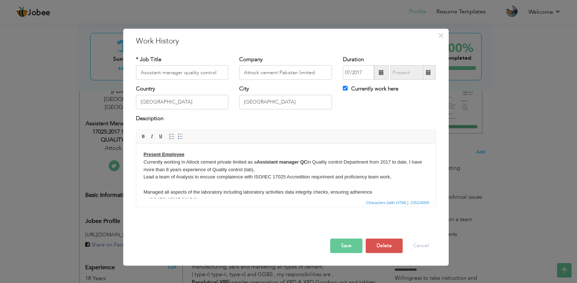
click at [142, 177] on html "Present Employee Currently working in Attock cement private limited as a Assist…" at bounding box center [285, 245] width 299 height 203
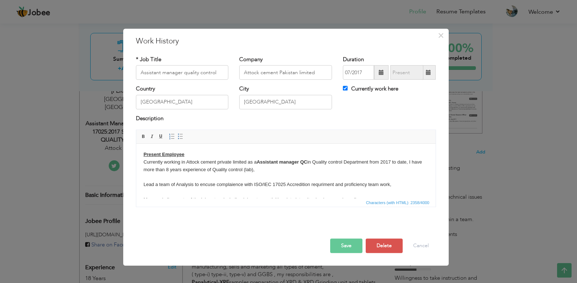
click at [145, 189] on body "Present Employee Currently working in Attock cement private limited as a Assist…" at bounding box center [285, 249] width 285 height 196
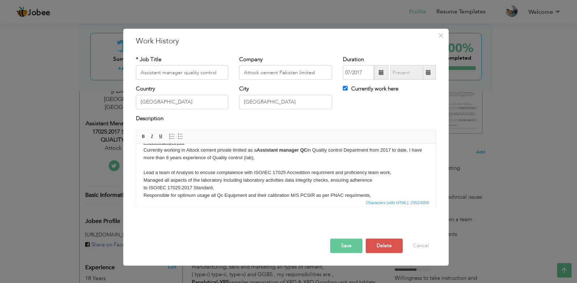
scroll to position [20, 0]
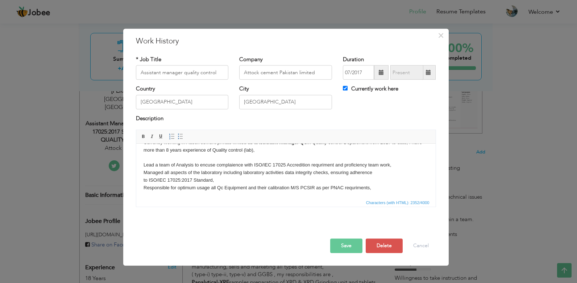
click at [141, 187] on html "Present Employee Currently working in Attock cement private limited as a Assist…" at bounding box center [285, 225] width 299 height 203
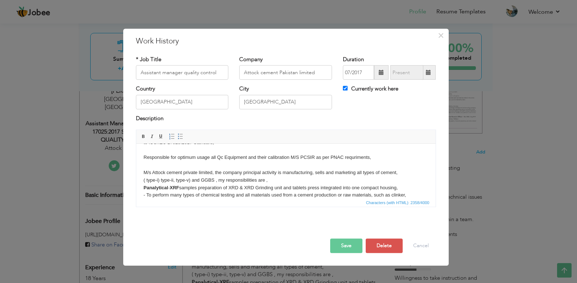
scroll to position [65, 0]
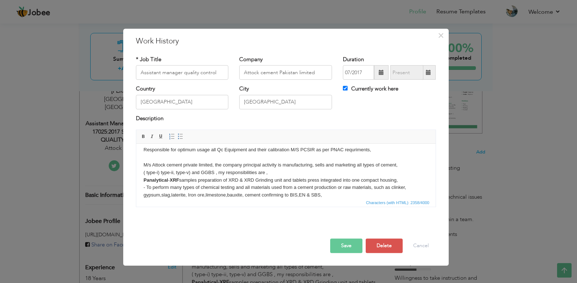
click at [351, 246] on button "Save" at bounding box center [346, 246] width 32 height 14
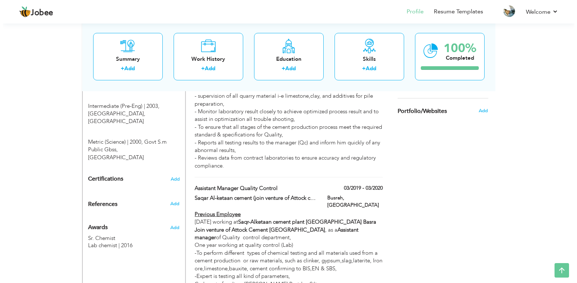
scroll to position [435, 0]
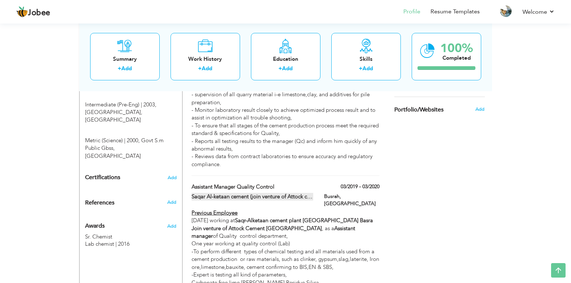
click at [296, 193] on label "Saqar Al-ketaan cement (join venture of Attock cement pakistan" at bounding box center [253, 197] width 122 height 8
type input "Assistant manager Quality control"
type input "Saqar Al-ketaan cement (join venture of Attock cement pakistan"
type input "03/2019"
type input "03/2020"
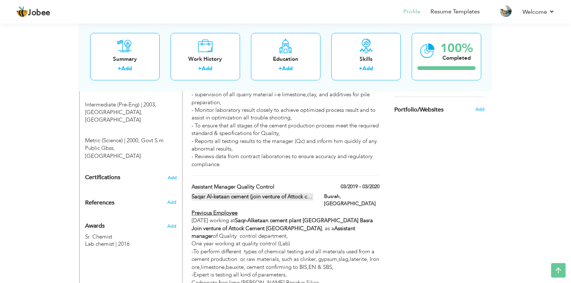
type input "[GEOGRAPHIC_DATA]"
type input "Busrah"
checkbox input "false"
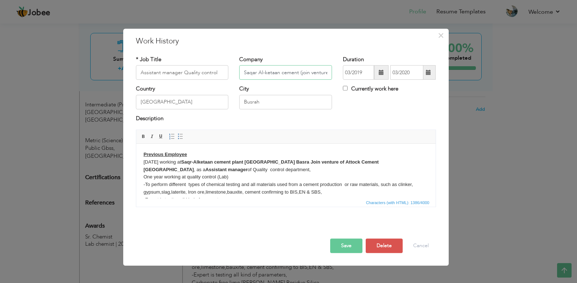
click at [308, 74] on input "Saqar Al-ketaan cement (join venture of Attock cement pakistan" at bounding box center [285, 73] width 93 height 14
click at [331, 74] on input "Saqar Al-ketaan cement (join venture of Attock cement pakistan" at bounding box center [285, 73] width 93 height 14
click at [326, 73] on input "Saqar Al-ketaan cement (join venture of Attock cement pakistan" at bounding box center [285, 73] width 93 height 14
click at [248, 104] on input "Busrah" at bounding box center [285, 102] width 93 height 14
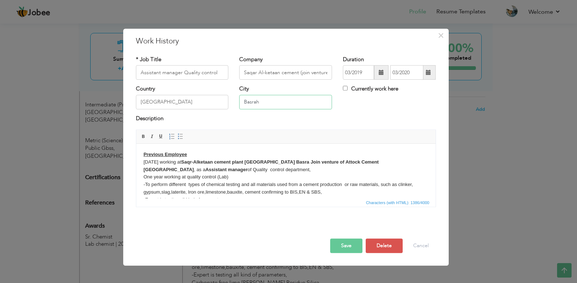
type input "Basrah"
click at [288, 121] on div "Description" at bounding box center [286, 119] width 300 height 9
click at [348, 242] on button "Save" at bounding box center [346, 246] width 32 height 14
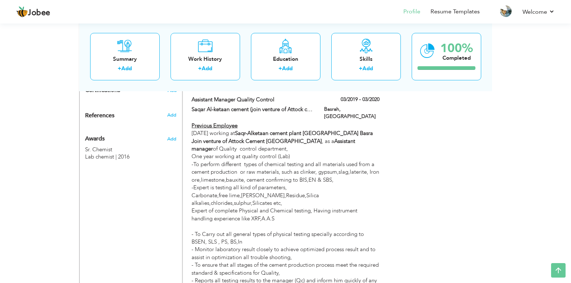
scroll to position [522, 0]
click at [347, 242] on div "Previous Employee March 2019 working at Saqr-Alketaan cement plant Iraq Basra J…" at bounding box center [286, 219] width 188 height 194
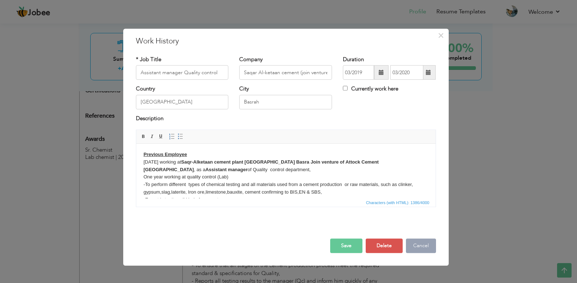
click at [419, 247] on button "Cancel" at bounding box center [421, 246] width 30 height 14
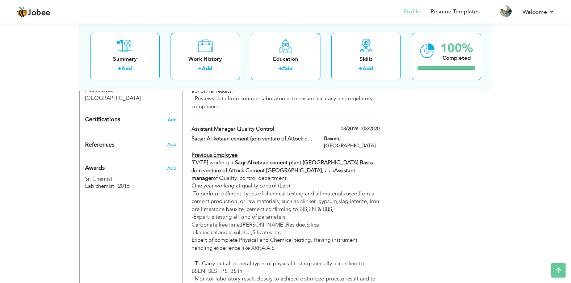
scroll to position [536, 0]
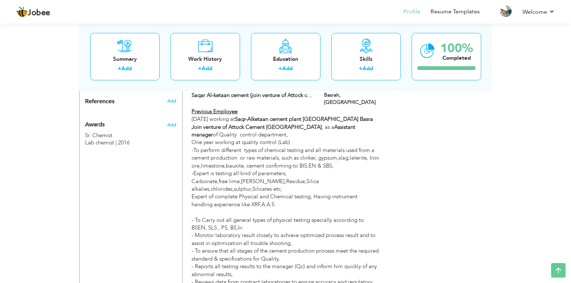
click at [419, 247] on div "Choose a Template ‹" at bounding box center [440, 270] width 103 height 1341
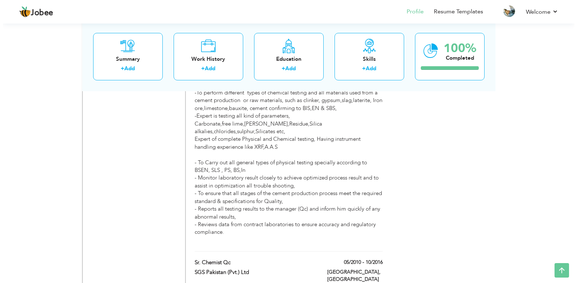
scroll to position [594, 0]
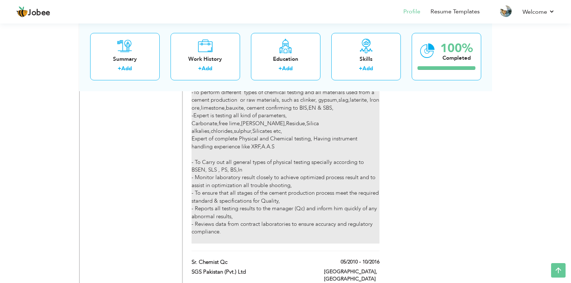
click at [310, 186] on div "Previous Employee March 2019 working at Saqr-Alketaan cement plant Iraq Basra J…" at bounding box center [286, 147] width 188 height 194
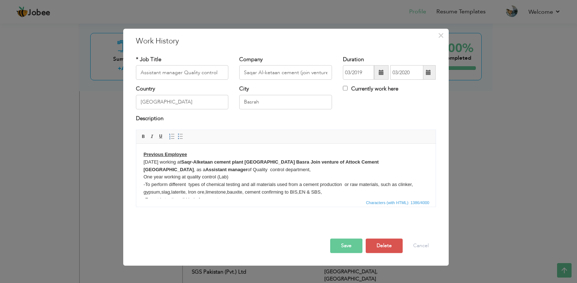
drag, startPoint x: 159, startPoint y: 194, endPoint x: 164, endPoint y: 193, distance: 4.7
click at [160, 194] on body "Previous Employee March 2019 working at Saqr-Alketaan cement plant Iraq Basra J…" at bounding box center [285, 211] width 285 height 121
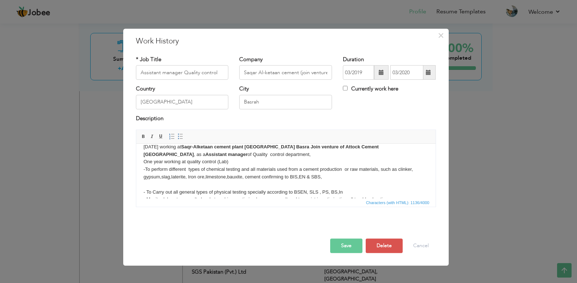
scroll to position [8, 0]
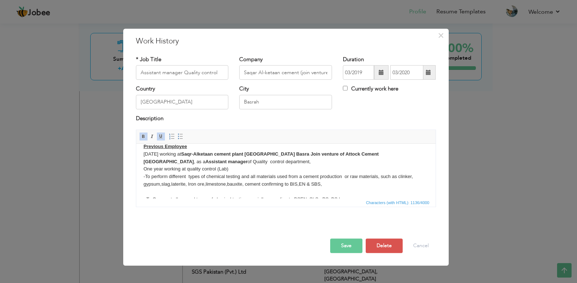
click at [337, 247] on button "Save" at bounding box center [346, 246] width 32 height 14
click at [348, 245] on button "Save" at bounding box center [346, 246] width 32 height 14
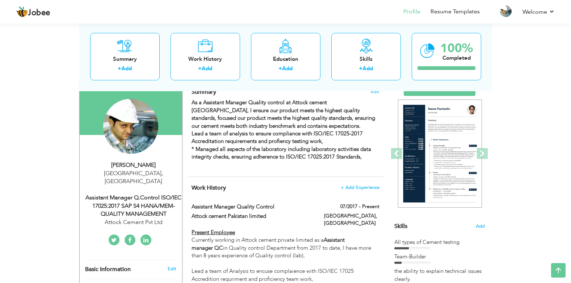
scroll to position [43, 0]
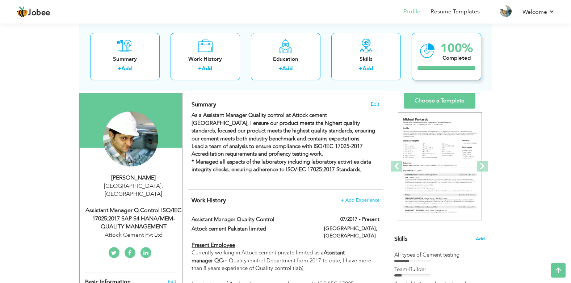
click at [450, 54] on div "100%" at bounding box center [456, 48] width 33 height 12
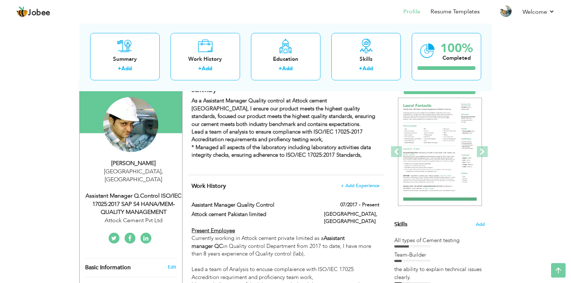
scroll to position [0, 0]
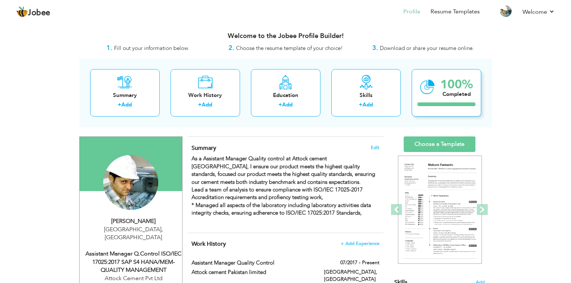
click at [450, 95] on div "Completed" at bounding box center [456, 95] width 33 height 8
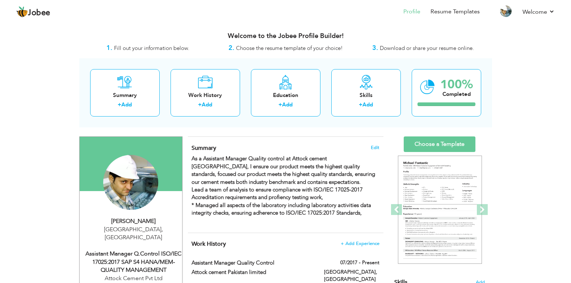
drag, startPoint x: 400, startPoint y: 60, endPoint x: 337, endPoint y: 55, distance: 62.9
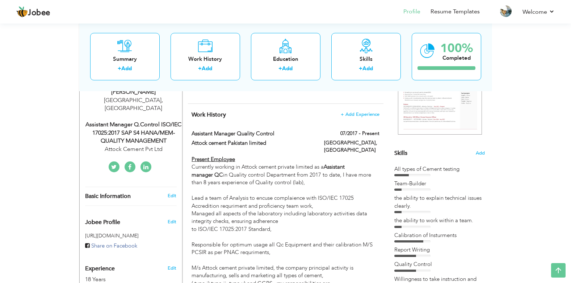
scroll to position [130, 0]
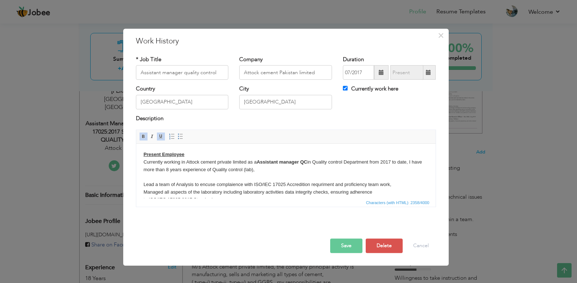
click at [348, 246] on button "Save" at bounding box center [346, 246] width 32 height 14
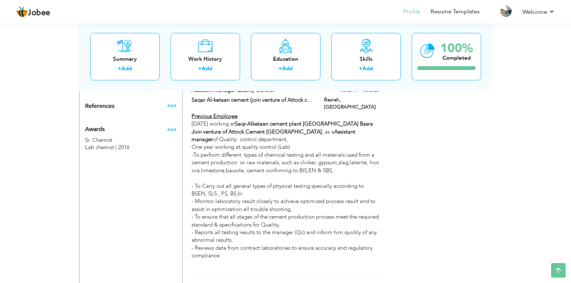
scroll to position [536, 0]
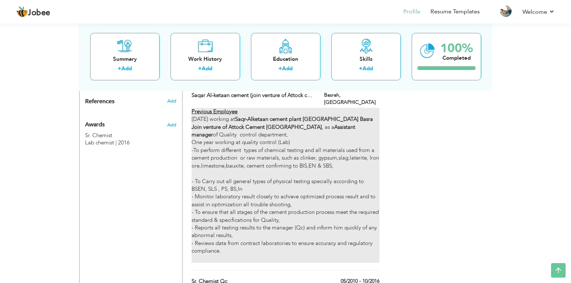
click at [341, 174] on div "Previous Employee March 2019 working at Saqr-Alketaan cement plant Iraq Basra J…" at bounding box center [286, 185] width 188 height 155
type input "Assistant manager Quality control"
type input "Saqar Al-ketaan cement (join venture of Attock cement pakistan"
type input "03/2019"
type input "03/2020"
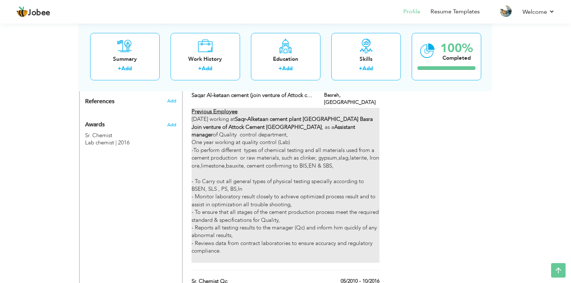
type input "[GEOGRAPHIC_DATA]"
type input "Basrah"
checkbox input "false"
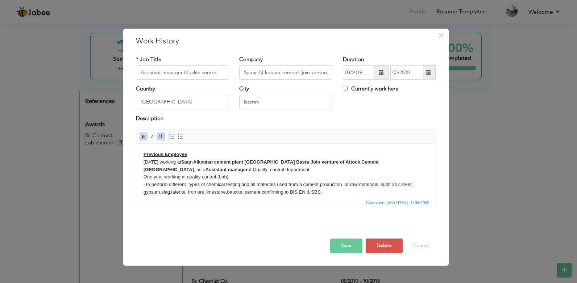
click at [347, 246] on button "Save" at bounding box center [346, 246] width 32 height 14
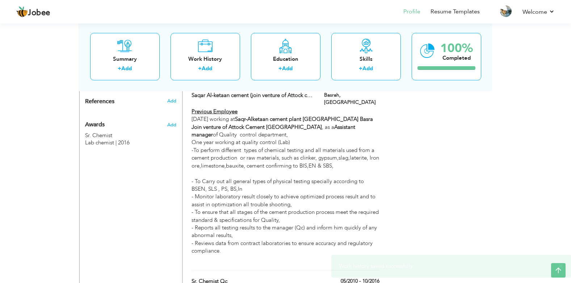
drag, startPoint x: 347, startPoint y: 246, endPoint x: 438, endPoint y: 191, distance: 106.6
click at [438, 191] on div "Change Remove Muhammad Faraz Ahmed Karachi , Pakistan Attock Cement Pvt Ltd" at bounding box center [285, 276] width 413 height 1370
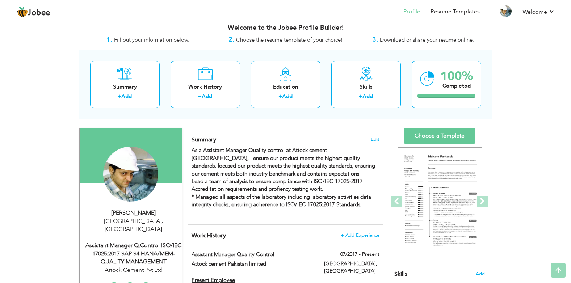
scroll to position [0, 0]
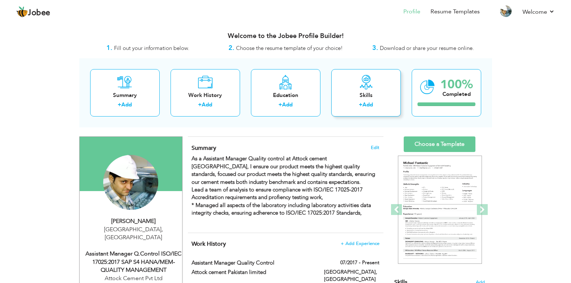
click at [370, 83] on icon at bounding box center [366, 82] width 14 height 14
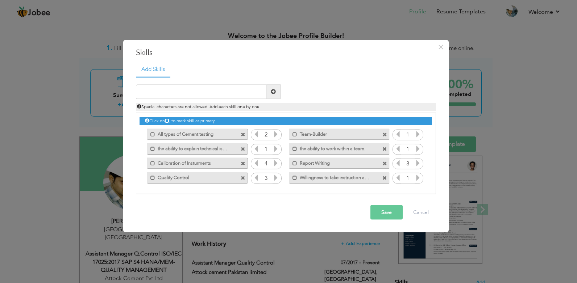
click at [380, 213] on button "Save" at bounding box center [386, 212] width 32 height 14
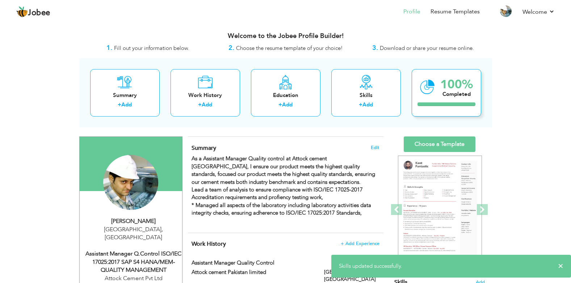
click at [431, 99] on div "100% Completed" at bounding box center [447, 92] width 70 height 47
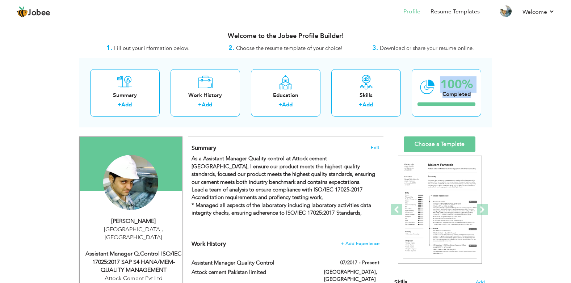
drag, startPoint x: 431, startPoint y: 99, endPoint x: 555, endPoint y: 96, distance: 123.9
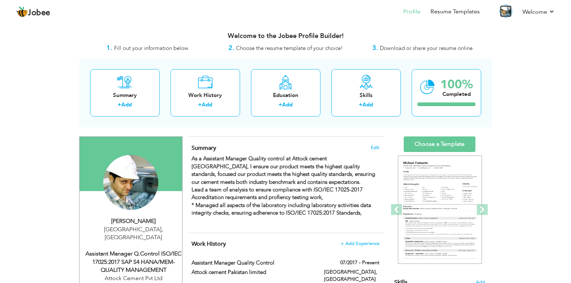
click at [506, 13] on img at bounding box center [506, 11] width 12 height 12
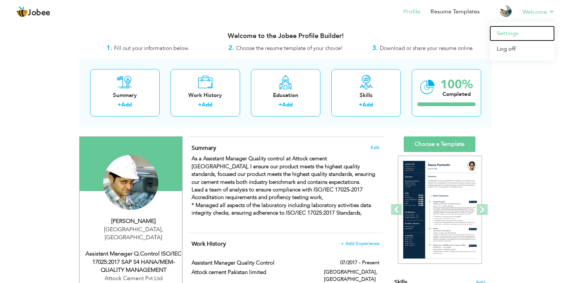
click at [521, 32] on link "Settings" at bounding box center [522, 34] width 65 height 16
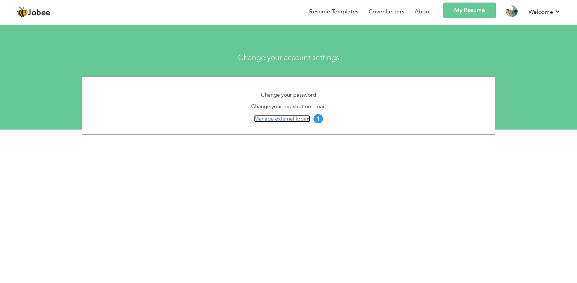
click at [279, 119] on link "Manage external logins" at bounding box center [282, 118] width 56 height 7
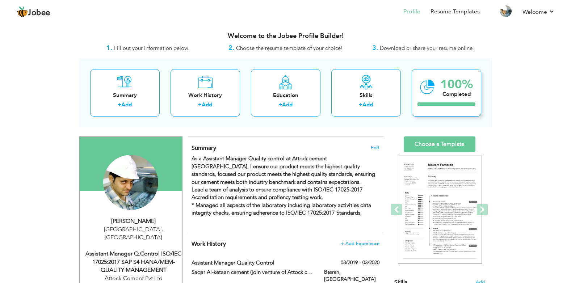
click at [444, 85] on div "100%" at bounding box center [456, 85] width 33 height 12
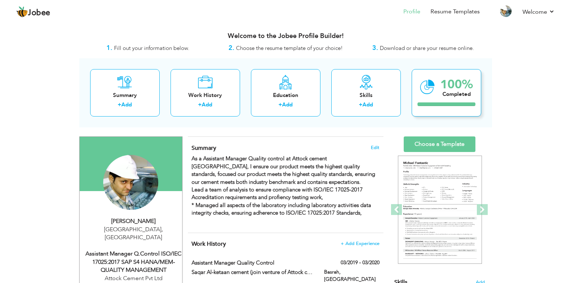
click at [444, 85] on div "100%" at bounding box center [456, 85] width 33 height 12
click at [412, 13] on link "Profile" at bounding box center [412, 12] width 17 height 8
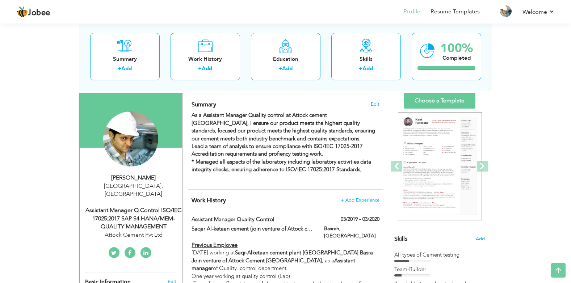
scroll to position [72, 0]
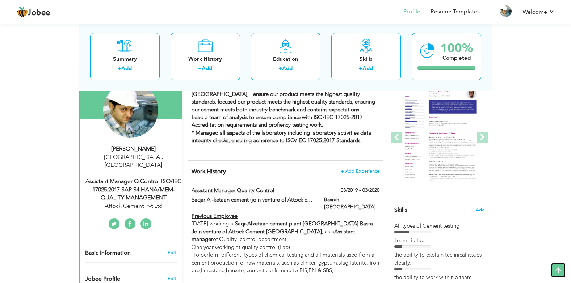
click at [555, 271] on icon at bounding box center [558, 270] width 14 height 14
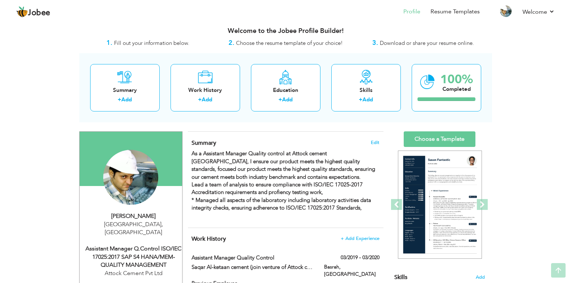
scroll to position [0, 0]
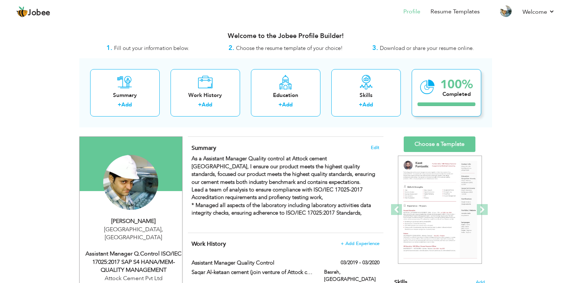
click at [428, 101] on div "100% Completed" at bounding box center [447, 92] width 70 height 47
click at [428, 100] on div "100% Completed" at bounding box center [447, 92] width 70 height 47
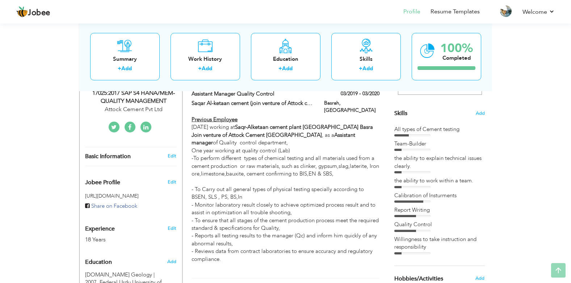
scroll to position [174, 0]
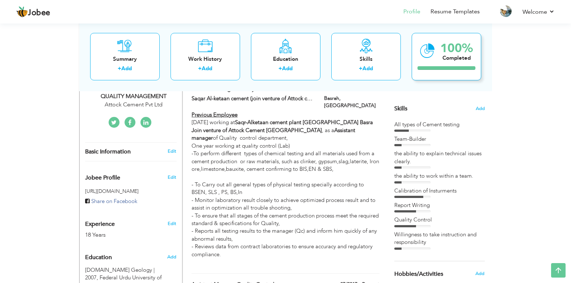
click at [425, 54] on icon at bounding box center [427, 50] width 15 height 24
click at [461, 54] on div "Completed" at bounding box center [456, 58] width 33 height 8
click at [462, 55] on div "Completed" at bounding box center [456, 58] width 33 height 8
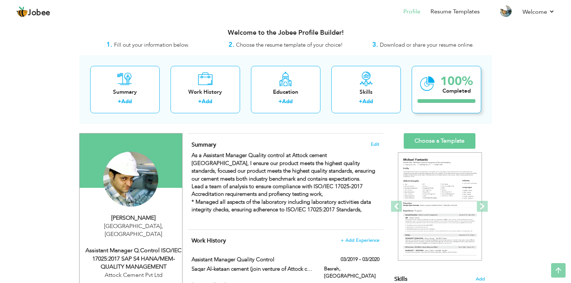
scroll to position [0, 0]
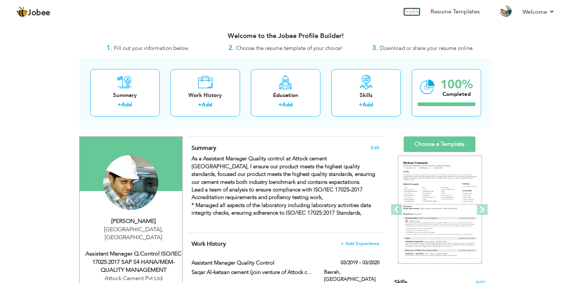
click at [411, 10] on link "Profile" at bounding box center [412, 12] width 17 height 8
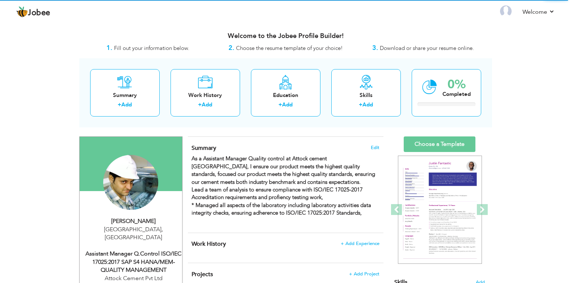
scroll to position [14, 0]
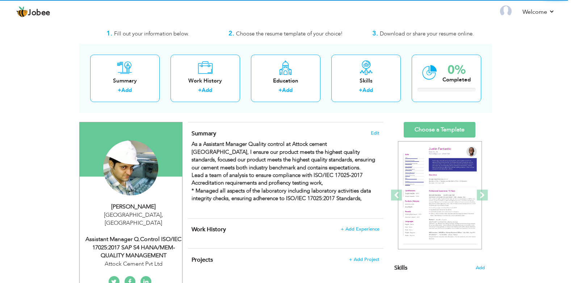
click at [530, 168] on div "View Resume Export PDF Profile Summary Public Link Experience Education Awards …" at bounding box center [285, 256] width 571 height 498
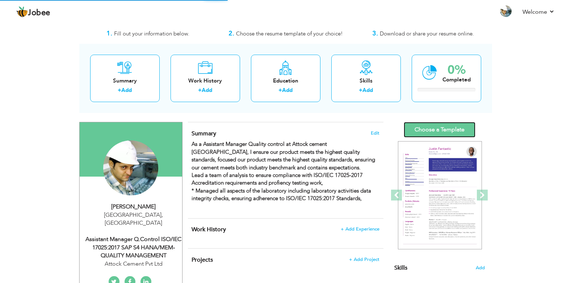
click at [452, 132] on link "Choose a Template" at bounding box center [440, 130] width 72 height 16
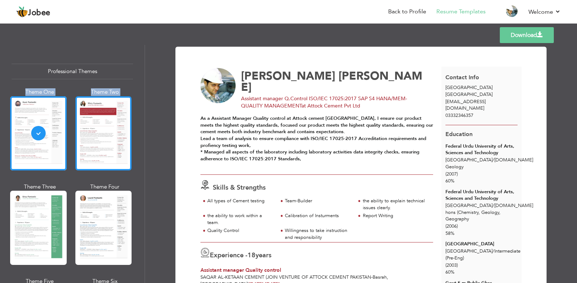
drag, startPoint x: 141, startPoint y: 80, endPoint x: 107, endPoint y: 129, distance: 59.0
click at [107, 129] on div "Professional Themes Theme One Theme Two Theme Three Theme Six" at bounding box center [72, 164] width 145 height 238
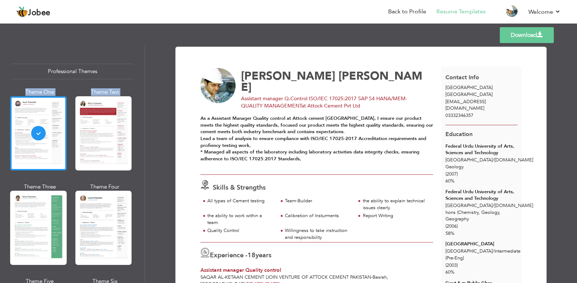
drag, startPoint x: 107, startPoint y: 129, endPoint x: 108, endPoint y: 148, distance: 19.6
click at [108, 148] on div at bounding box center [103, 133] width 57 height 74
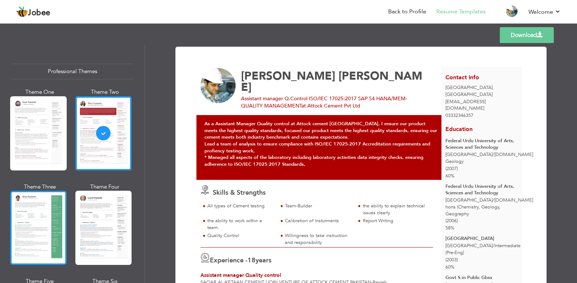
click at [44, 212] on div at bounding box center [38, 228] width 57 height 74
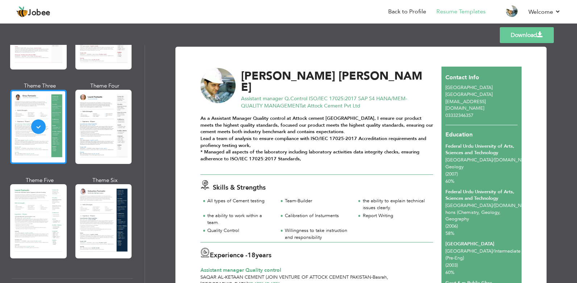
scroll to position [101, 0]
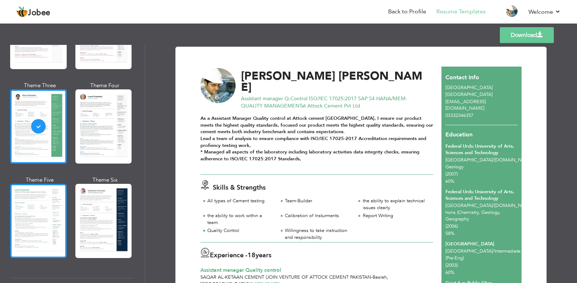
click at [43, 211] on div at bounding box center [38, 221] width 57 height 74
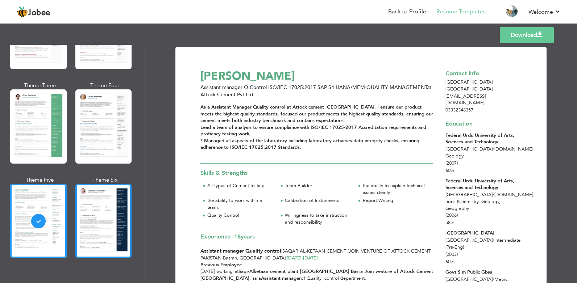
click at [90, 213] on div at bounding box center [103, 221] width 57 height 74
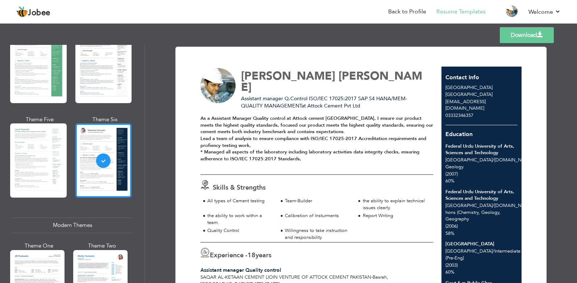
scroll to position [174, 0]
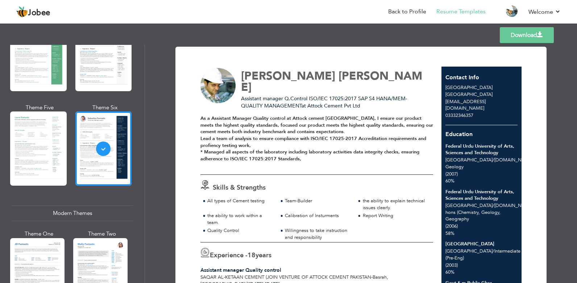
click at [72, 210] on div "Modern Themes" at bounding box center [72, 214] width 121 height 16
click at [100, 266] on div at bounding box center [100, 274] width 54 height 72
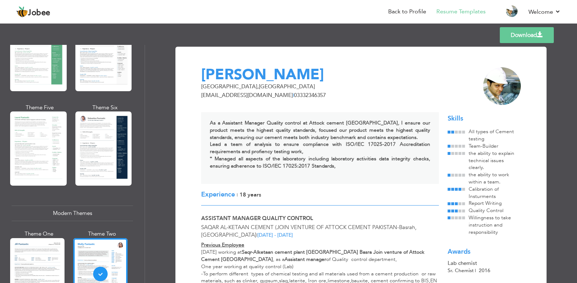
scroll to position [188, 0]
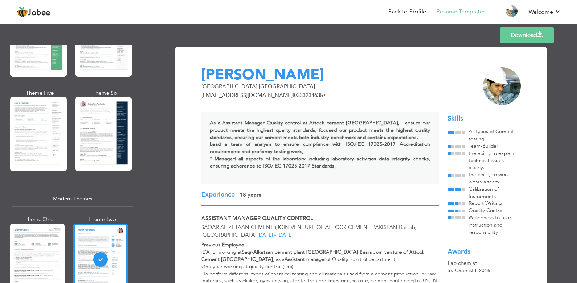
click at [323, 184] on div "As a Assistant Manager Quality control at Attock cement Pakistan, I ensure our …" at bounding box center [320, 148] width 238 height 72
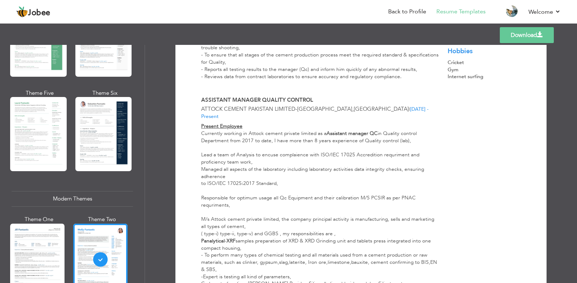
scroll to position [275, 0]
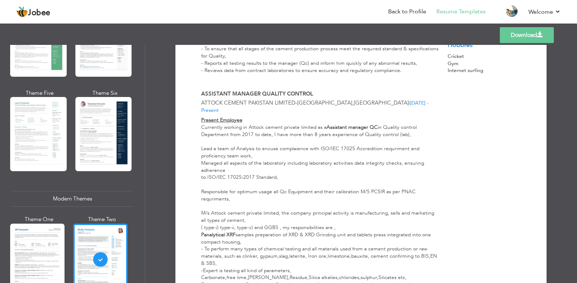
click at [139, 251] on div "Professional Themes Theme One Theme Two Theme Three Theme Six" at bounding box center [72, 164] width 145 height 238
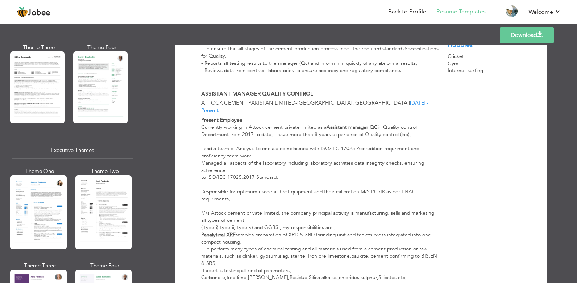
scroll to position [478, 0]
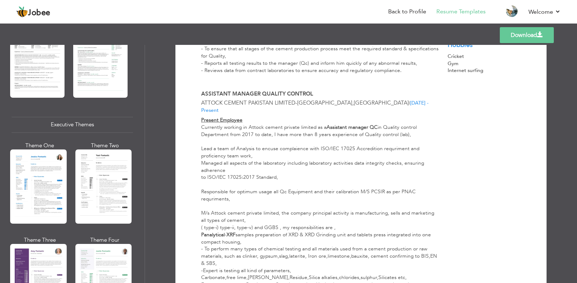
click at [139, 251] on div "Professional Themes Theme One Theme Two Theme Three Theme Six" at bounding box center [72, 164] width 145 height 238
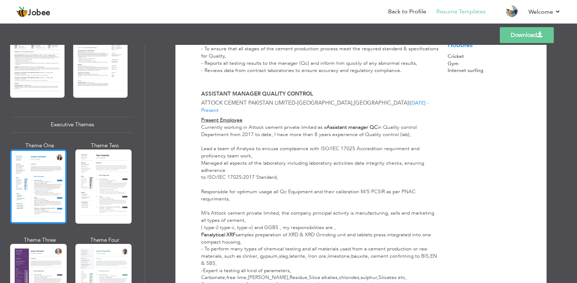
click at [38, 186] on div at bounding box center [38, 187] width 57 height 74
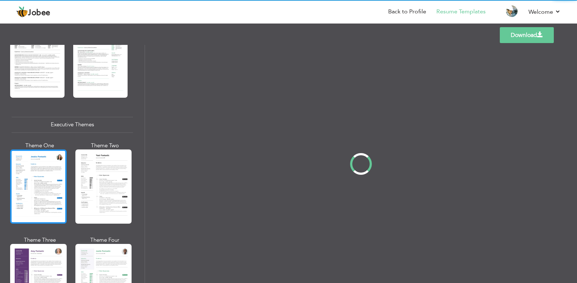
scroll to position [478, 0]
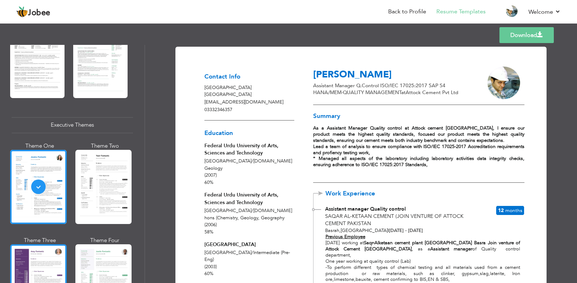
click at [36, 268] on div at bounding box center [38, 282] width 57 height 74
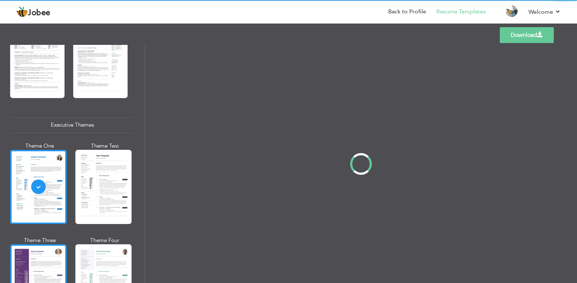
scroll to position [478, 0]
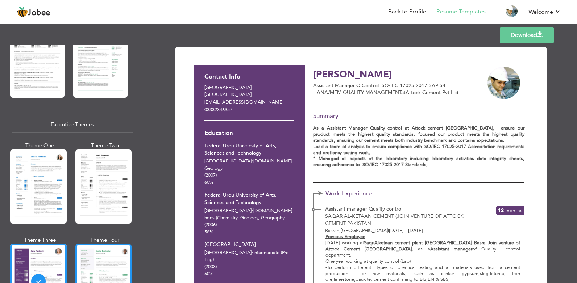
click at [97, 260] on div at bounding box center [103, 281] width 57 height 74
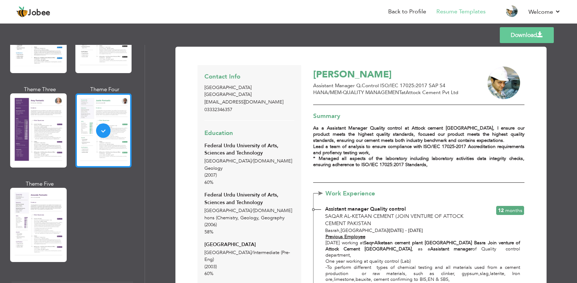
scroll to position [638, 0]
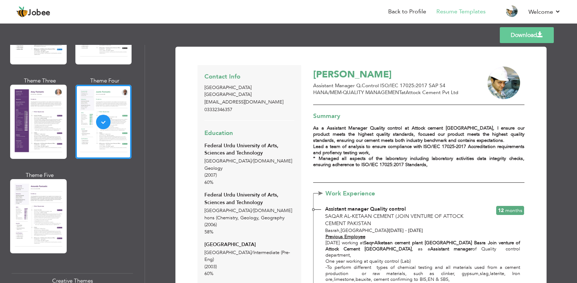
click at [29, 224] on div at bounding box center [38, 216] width 57 height 74
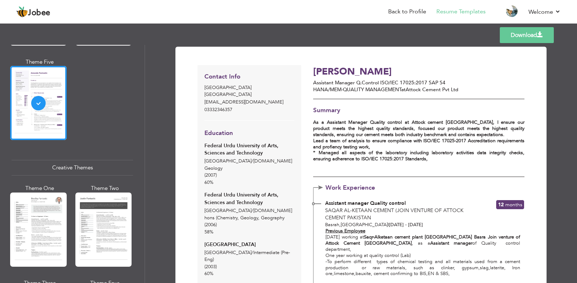
scroll to position [753, 0]
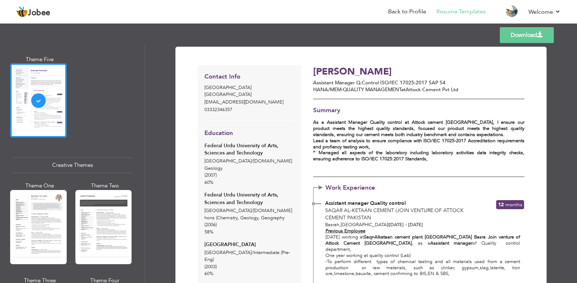
click at [35, 232] on div at bounding box center [38, 227] width 57 height 74
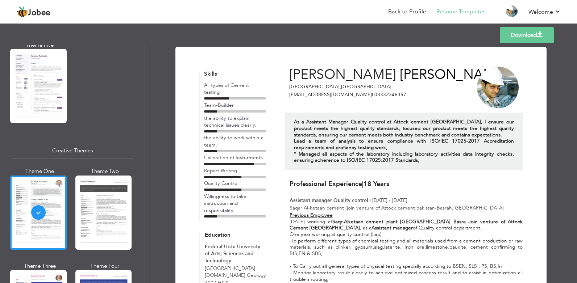
scroll to position [782, 0]
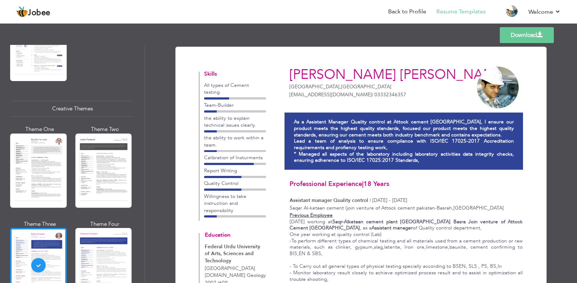
scroll to position [811, 0]
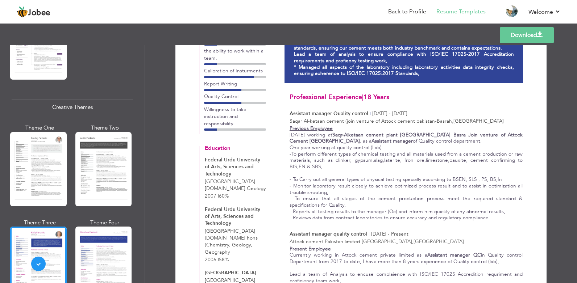
scroll to position [101, 0]
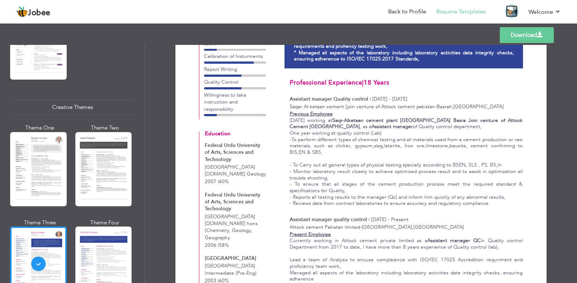
click at [514, 9] on img at bounding box center [512, 11] width 12 height 12
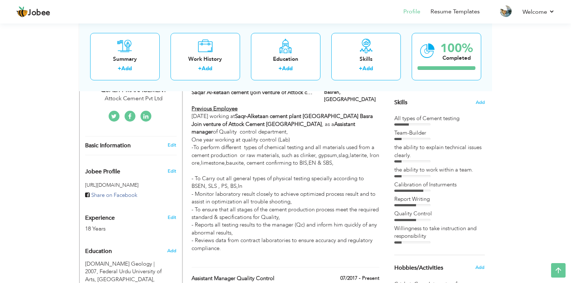
scroll to position [188, 0]
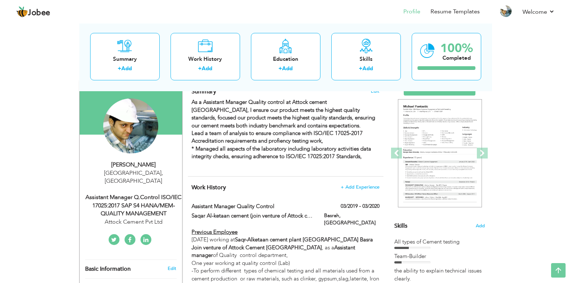
scroll to position [29, 0]
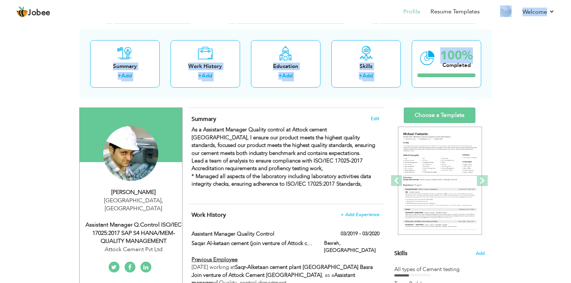
drag, startPoint x: 515, startPoint y: 29, endPoint x: 477, endPoint y: 23, distance: 38.4
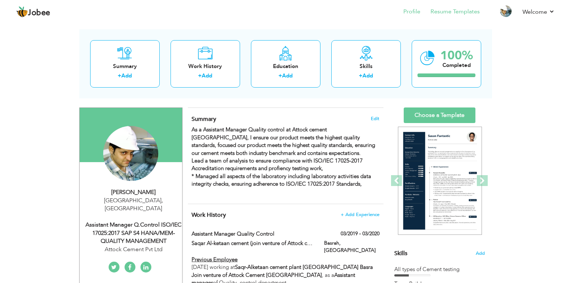
click at [449, 17] on li "Resume Templates" at bounding box center [450, 13] width 59 height 20
click at [450, 12] on link "Resume Templates" at bounding box center [455, 12] width 49 height 8
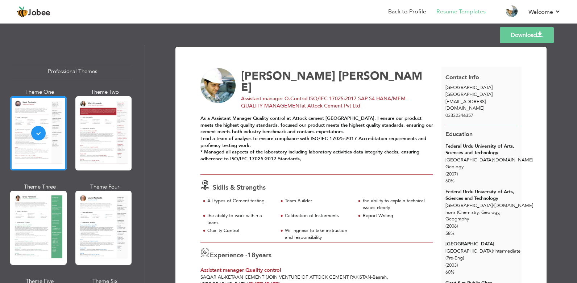
click at [397, 220] on div at bounding box center [316, 220] width 233 height 15
click at [509, 11] on img at bounding box center [512, 11] width 12 height 12
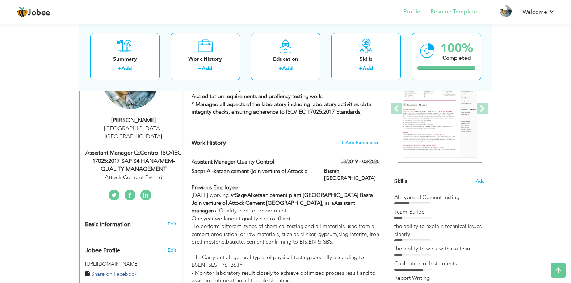
scroll to position [101, 0]
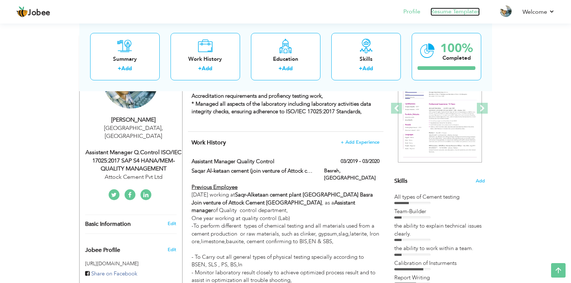
click at [446, 14] on link "Resume Templates" at bounding box center [455, 12] width 49 height 8
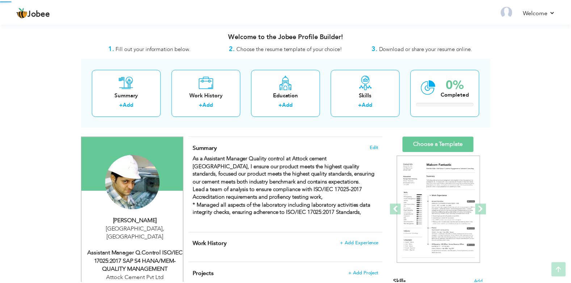
scroll to position [101, 0]
